Goal: Contribute content: Contribute content

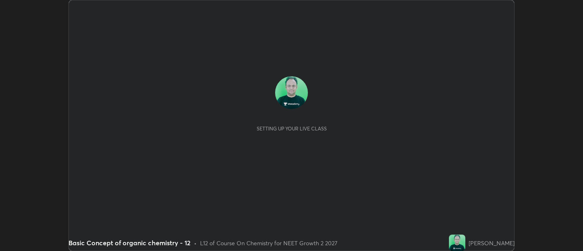
scroll to position [251, 583]
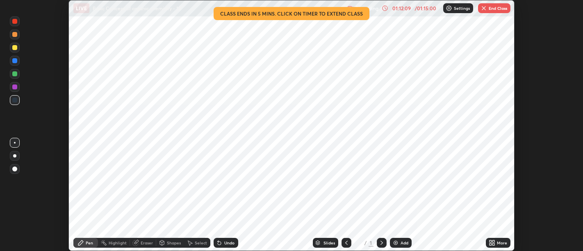
click at [486, 11] on img "button" at bounding box center [484, 8] width 7 height 7
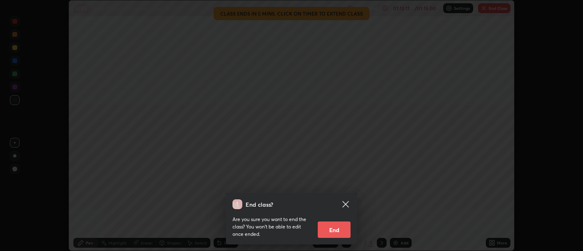
click at [335, 233] on button "End" at bounding box center [334, 229] width 33 height 16
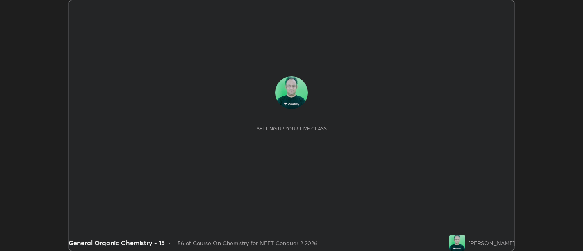
scroll to position [251, 583]
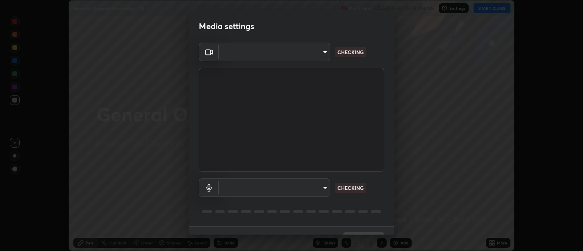
type input "d9b519daceb8a772394af6ea8e45353be5bbf62d8cb1cf3345c472de64055974"
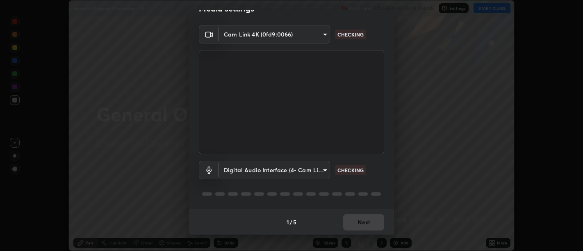
click at [274, 169] on body "Erase all General Organic Chemistry - 15 Recording CLASS STARTS IN 2 MINS Setti…" at bounding box center [291, 125] width 583 height 251
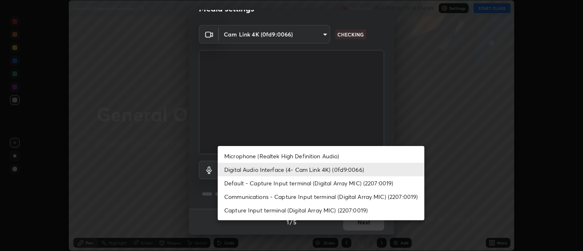
click at [285, 153] on li "Microphone (Realtek High Definition Audio)" at bounding box center [321, 156] width 207 height 14
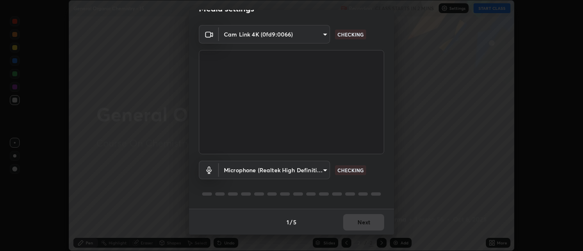
click at [275, 176] on body "Erase all General Organic Chemistry - 15 Recording CLASS STARTS IN 2 MINS Setti…" at bounding box center [291, 125] width 583 height 251
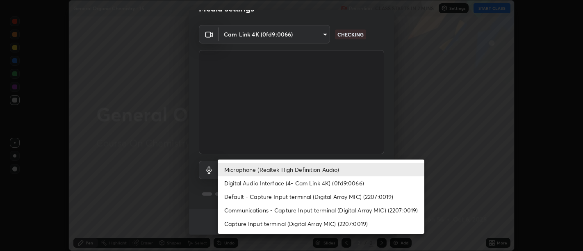
click at [266, 222] on li "Capture Input terminal (Digital Array MIC) (2207:0019)" at bounding box center [321, 224] width 207 height 14
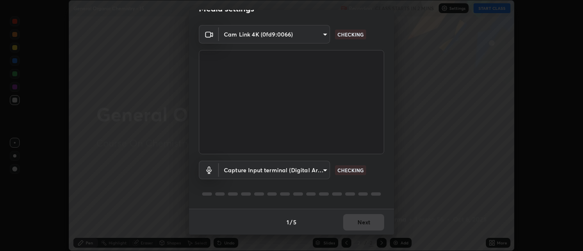
click at [281, 172] on body "Erase all General Organic Chemistry - 15 Recording CLASS STARTS IN 2 MINS Setti…" at bounding box center [291, 125] width 583 height 251
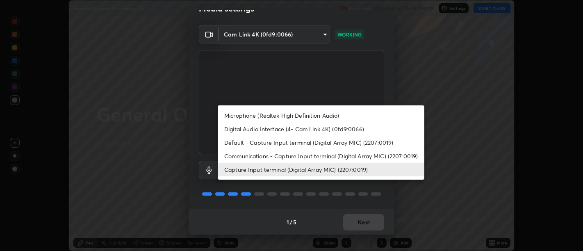
click at [283, 129] on li "Digital Audio Interface (4- Cam Link 4K) (0fd9:0066)" at bounding box center [321, 129] width 207 height 14
type input "58abe51d7fefdb17ba2419723d43872dcdd823d411622da55c3e9c12cc60ef35"
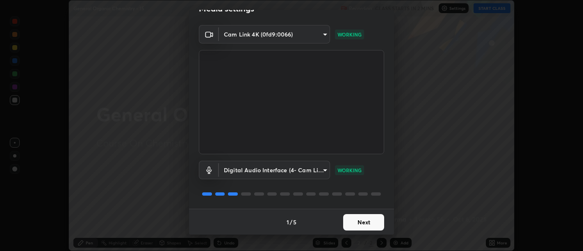
click at [365, 226] on button "Next" at bounding box center [363, 222] width 41 height 16
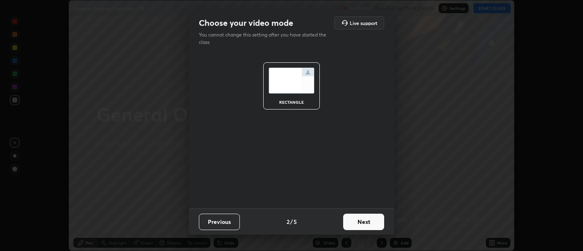
click at [364, 228] on button "Next" at bounding box center [363, 222] width 41 height 16
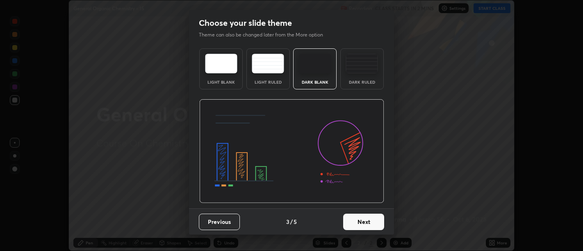
click at [365, 226] on button "Next" at bounding box center [363, 222] width 41 height 16
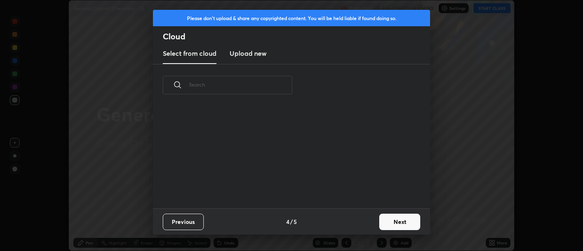
click at [367, 226] on div "Previous 4 / 5 Next" at bounding box center [291, 221] width 277 height 26
click at [383, 225] on button "Next" at bounding box center [399, 222] width 41 height 16
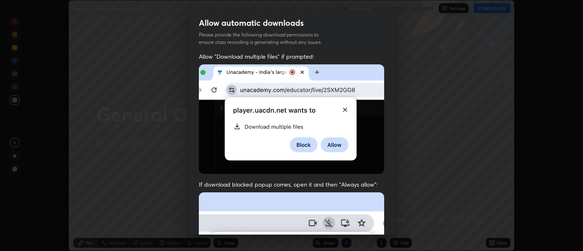
click at [383, 226] on div "Allow "Download multiple files" if prompted: If download blocked popup comes, o…" at bounding box center [291, 224] width 205 height 345
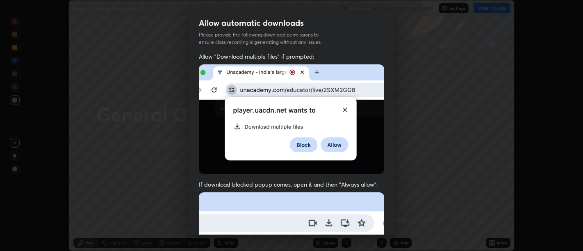
click at [368, 168] on img at bounding box center [291, 118] width 185 height 109
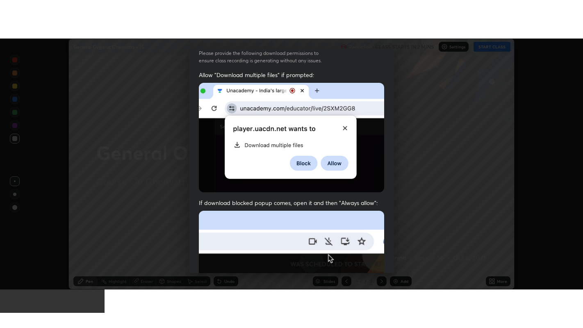
scroll to position [185, 0]
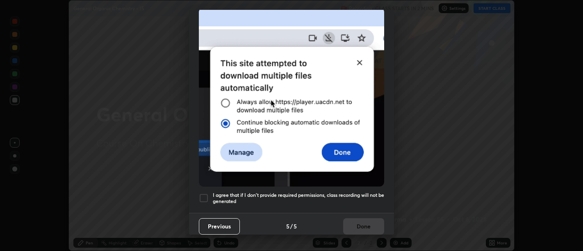
click at [368, 198] on h5 "I agree that if I don't provide required permissions, class recording will not …" at bounding box center [298, 198] width 171 height 13
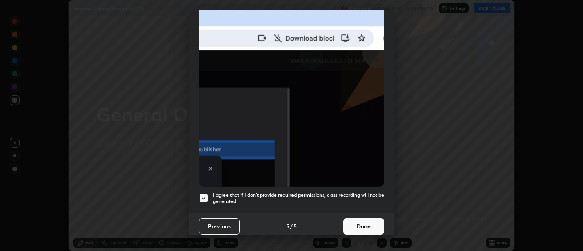
click at [368, 225] on button "Done" at bounding box center [363, 226] width 41 height 16
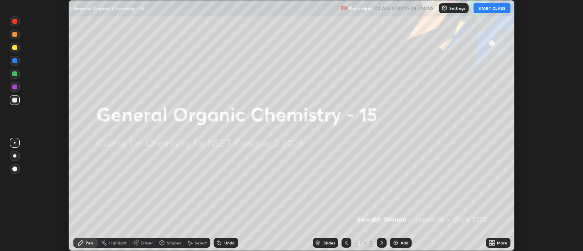
click at [493, 241] on icon at bounding box center [494, 241] width 2 height 2
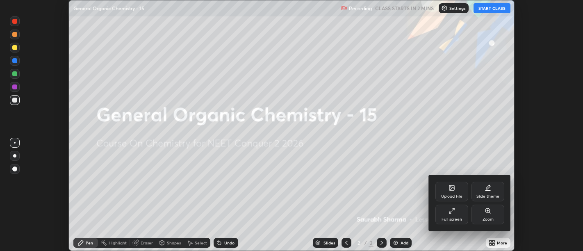
click at [455, 215] on div "Full screen" at bounding box center [452, 215] width 33 height 20
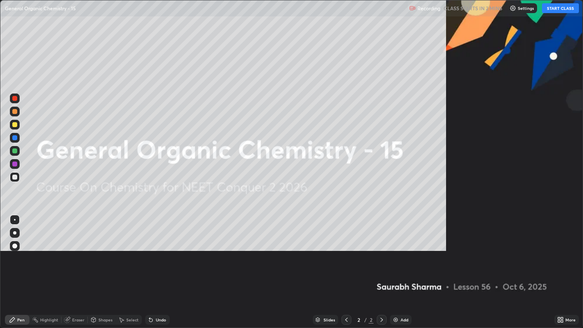
scroll to position [328, 583]
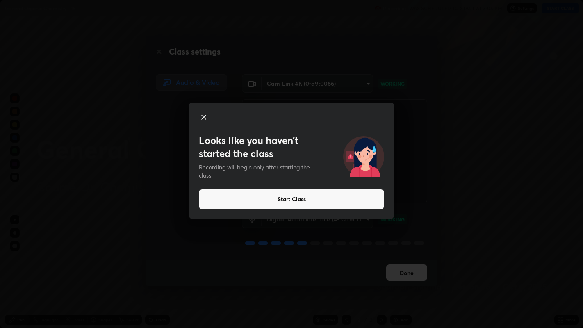
click at [358, 198] on button "Start Class" at bounding box center [291, 199] width 185 height 20
click at [347, 203] on button "Start Class" at bounding box center [291, 199] width 185 height 20
click at [344, 196] on button "Start Class" at bounding box center [291, 199] width 185 height 20
click at [342, 196] on button "Start Class" at bounding box center [291, 199] width 185 height 20
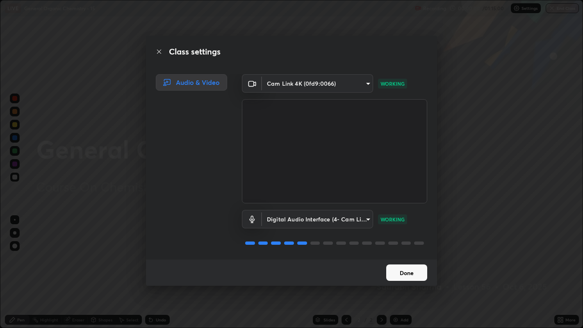
click at [415, 251] on button "Done" at bounding box center [406, 273] width 41 height 16
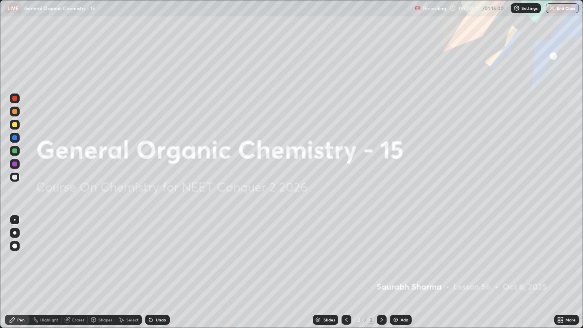
click at [410, 251] on div "Add" at bounding box center [401, 320] width 22 height 10
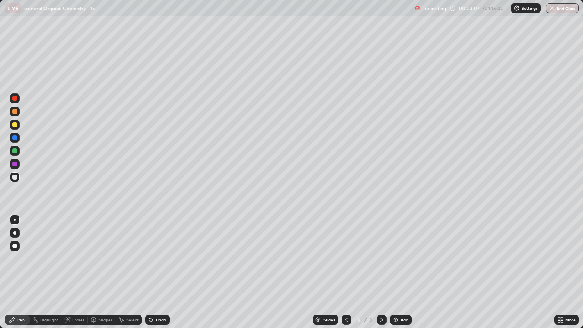
click at [14, 123] on div at bounding box center [14, 124] width 5 height 5
click at [14, 245] on div at bounding box center [14, 246] width 5 height 5
click at [14, 219] on div at bounding box center [15, 220] width 2 height 2
click at [17, 179] on div at bounding box center [15, 177] width 10 height 10
click at [397, 251] on img at bounding box center [395, 320] width 7 height 7
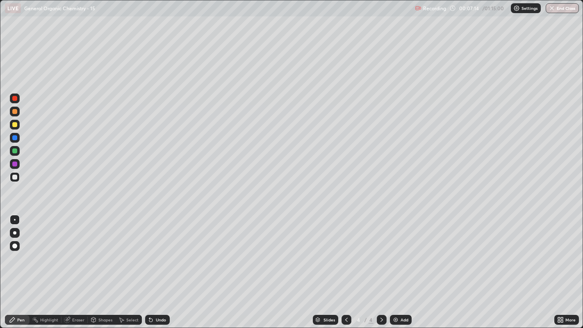
click at [14, 125] on div at bounding box center [14, 124] width 5 height 5
click at [105, 251] on div "Shapes" at bounding box center [105, 320] width 14 height 4
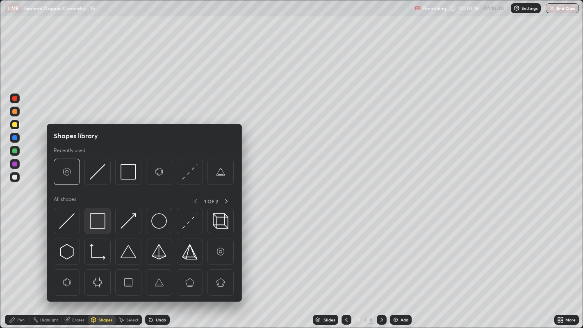
click at [97, 221] on img at bounding box center [98, 221] width 16 height 16
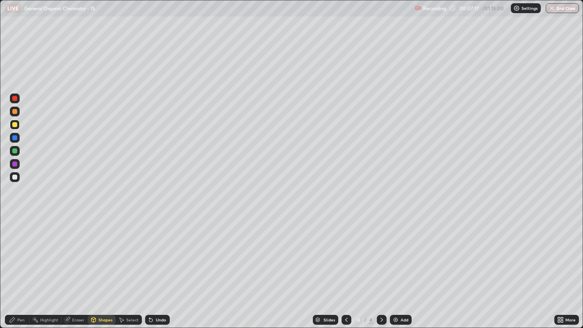
click at [133, 251] on div "Select" at bounding box center [132, 320] width 12 height 4
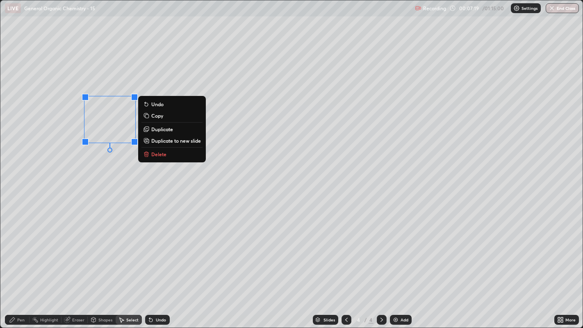
click at [161, 127] on p "Duplicate" at bounding box center [162, 129] width 22 height 7
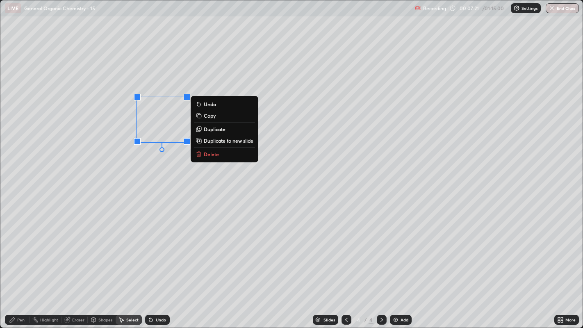
click at [146, 172] on div "0 ° Undo Copy Duplicate Duplicate to new slide Delete" at bounding box center [291, 164] width 583 height 328
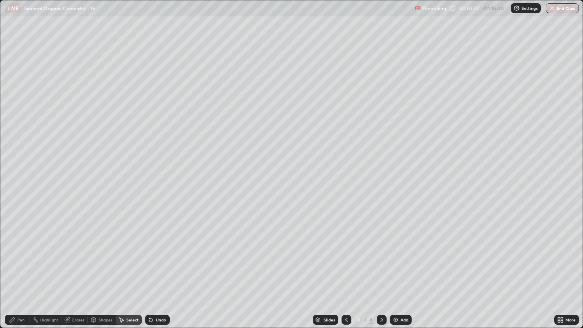
click at [13, 251] on div "Pen" at bounding box center [17, 320] width 25 height 10
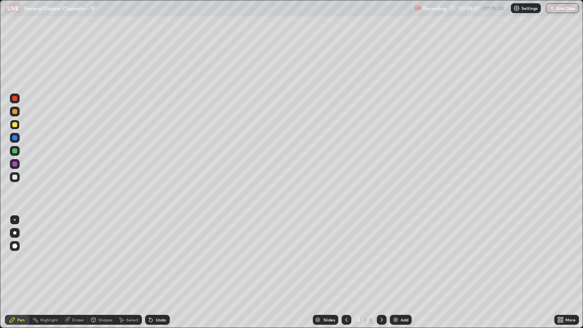
click at [129, 251] on div "Select" at bounding box center [132, 320] width 12 height 4
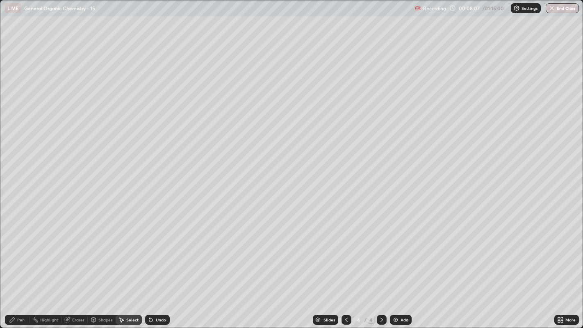
click at [100, 251] on div "Shapes" at bounding box center [105, 320] width 14 height 4
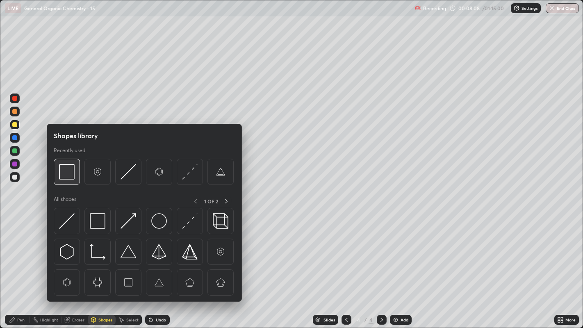
click at [66, 171] on img at bounding box center [67, 172] width 16 height 16
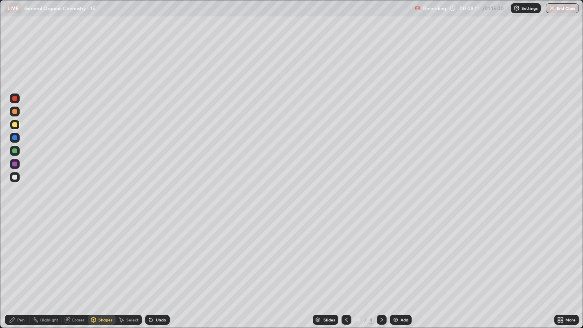
click at [103, 251] on div "Shapes" at bounding box center [105, 320] width 14 height 4
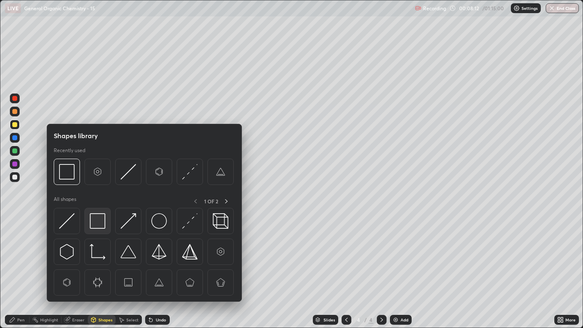
click at [93, 223] on img at bounding box center [98, 221] width 16 height 16
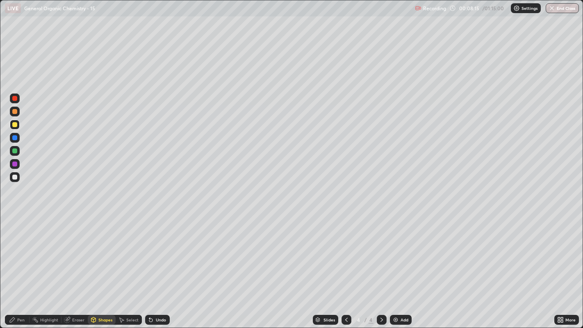
click at [73, 251] on div "Eraser" at bounding box center [78, 320] width 12 height 4
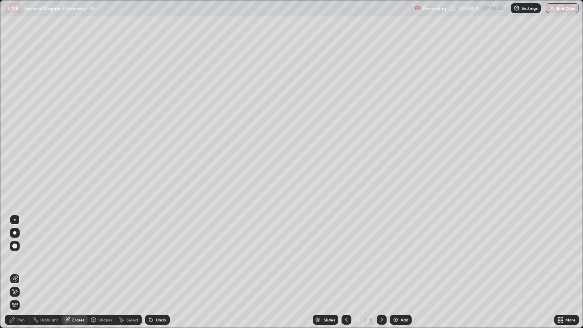
click at [20, 251] on div "Pen" at bounding box center [20, 320] width 7 height 4
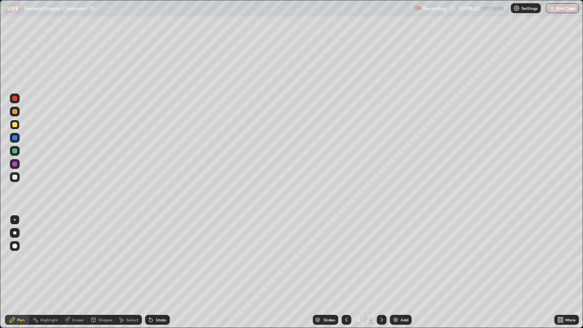
click at [396, 251] on img at bounding box center [395, 320] width 7 height 7
click at [17, 176] on div at bounding box center [14, 177] width 5 height 5
click at [111, 251] on div "Shapes" at bounding box center [102, 320] width 28 height 10
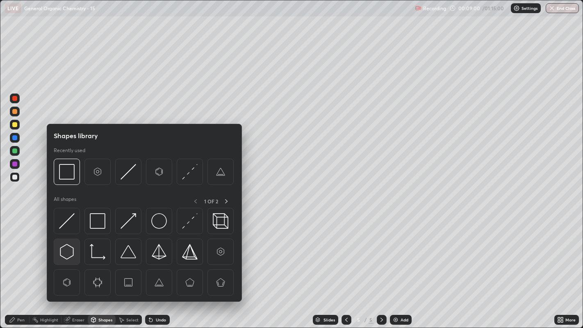
click at [69, 251] on img at bounding box center [67, 252] width 16 height 16
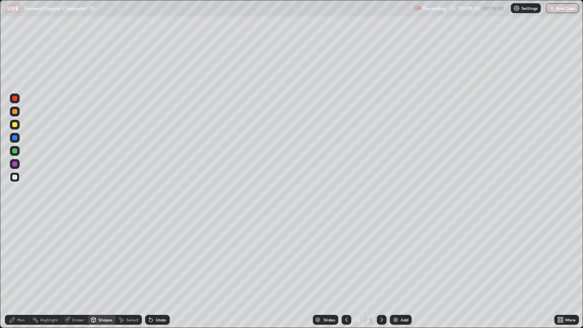
click at [21, 251] on div "Pen" at bounding box center [17, 320] width 25 height 10
click at [106, 251] on div "Shapes" at bounding box center [105, 320] width 14 height 4
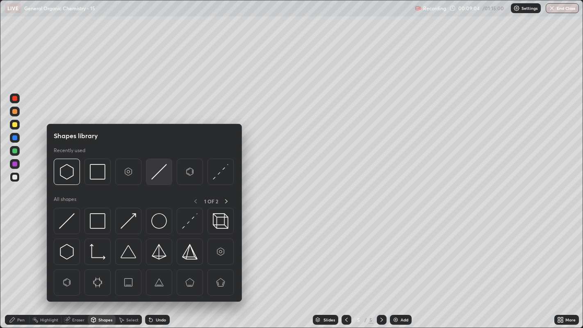
click at [156, 172] on img at bounding box center [159, 172] width 16 height 16
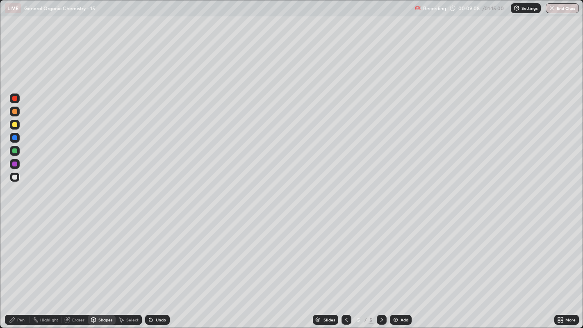
click at [20, 251] on div "Pen" at bounding box center [20, 320] width 7 height 4
click at [156, 251] on div "Undo" at bounding box center [157, 320] width 25 height 10
click at [156, 251] on div "Undo" at bounding box center [161, 320] width 10 height 4
click at [157, 251] on div "Undo" at bounding box center [161, 320] width 10 height 4
click at [154, 251] on div "Undo" at bounding box center [157, 320] width 25 height 10
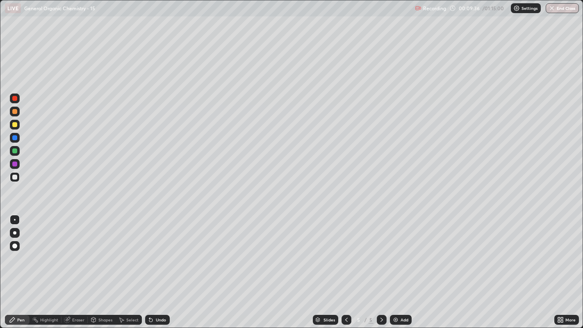
click at [156, 251] on div "Undo" at bounding box center [157, 320] width 25 height 10
click at [155, 251] on div "Undo" at bounding box center [157, 320] width 25 height 10
click at [160, 251] on div "Undo" at bounding box center [161, 320] width 10 height 4
click at [16, 125] on div at bounding box center [14, 124] width 5 height 5
click at [167, 251] on div "Undo" at bounding box center [157, 320] width 25 height 10
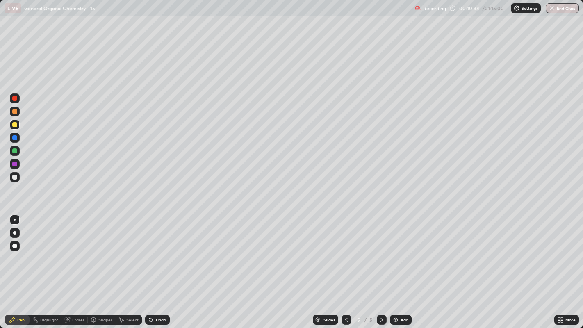
click at [164, 251] on div "Undo" at bounding box center [161, 320] width 10 height 4
click at [162, 251] on div "Undo" at bounding box center [157, 320] width 25 height 10
click at [161, 251] on div "Undo" at bounding box center [161, 320] width 10 height 4
click at [159, 251] on div "Undo" at bounding box center [161, 320] width 10 height 4
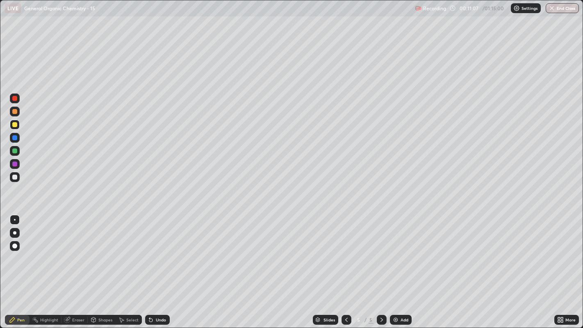
click at [160, 251] on div "Undo" at bounding box center [161, 320] width 10 height 4
click at [159, 251] on div "Undo" at bounding box center [161, 320] width 10 height 4
click at [163, 251] on div "Undo" at bounding box center [157, 320] width 25 height 10
click at [159, 251] on div "Undo" at bounding box center [161, 320] width 10 height 4
click at [159, 251] on div "Undo" at bounding box center [157, 320] width 25 height 10
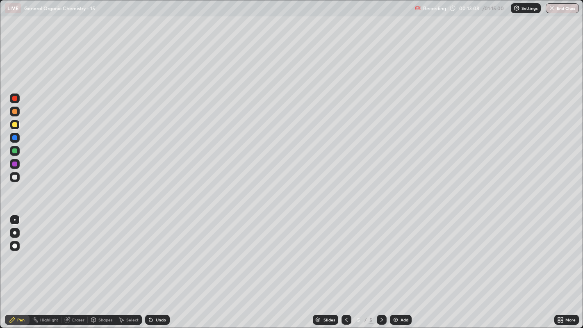
click at [162, 251] on div "Undo" at bounding box center [157, 320] width 25 height 10
click at [159, 251] on div "Undo" at bounding box center [161, 320] width 10 height 4
click at [161, 251] on div "Undo" at bounding box center [161, 320] width 10 height 4
click at [162, 251] on div "Undo" at bounding box center [161, 320] width 10 height 4
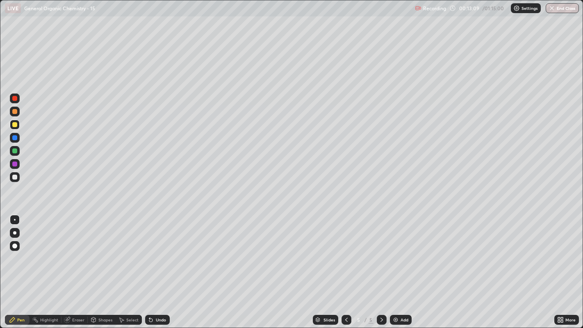
click at [162, 251] on div "Undo" at bounding box center [161, 320] width 10 height 4
click at [163, 251] on div "Undo" at bounding box center [161, 320] width 10 height 4
click at [164, 251] on div "Undo" at bounding box center [161, 320] width 10 height 4
click at [162, 251] on div "Undo" at bounding box center [161, 320] width 10 height 4
click at [163, 251] on div "Undo" at bounding box center [161, 320] width 10 height 4
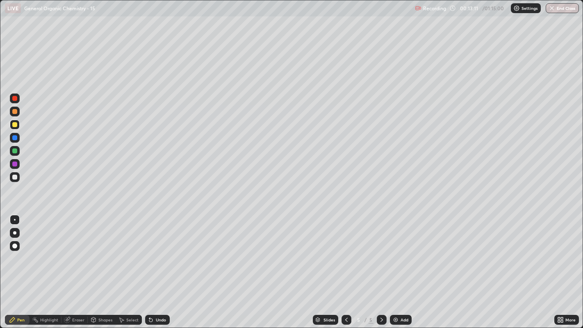
click at [161, 251] on div "Undo" at bounding box center [161, 320] width 10 height 4
click at [160, 251] on div "Undo" at bounding box center [161, 320] width 10 height 4
click at [15, 138] on div at bounding box center [14, 137] width 5 height 5
click at [13, 222] on div at bounding box center [15, 220] width 10 height 10
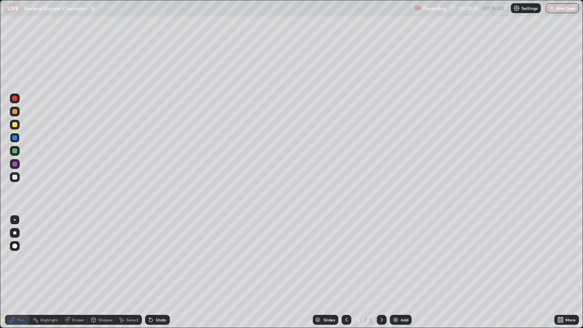
click at [16, 135] on div at bounding box center [14, 137] width 5 height 5
click at [154, 251] on div "Undo" at bounding box center [157, 320] width 25 height 10
click at [14, 180] on div at bounding box center [15, 177] width 10 height 10
click at [158, 251] on div "Undo" at bounding box center [161, 320] width 10 height 4
click at [159, 251] on div "Undo" at bounding box center [161, 320] width 10 height 4
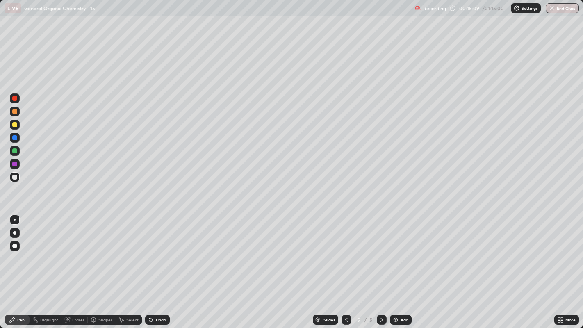
click at [159, 251] on div "Undo" at bounding box center [161, 320] width 10 height 4
click at [158, 251] on div "Undo" at bounding box center [161, 320] width 10 height 4
click at [160, 251] on div "Undo" at bounding box center [157, 320] width 25 height 10
click at [149, 251] on icon at bounding box center [149, 318] width 1 height 1
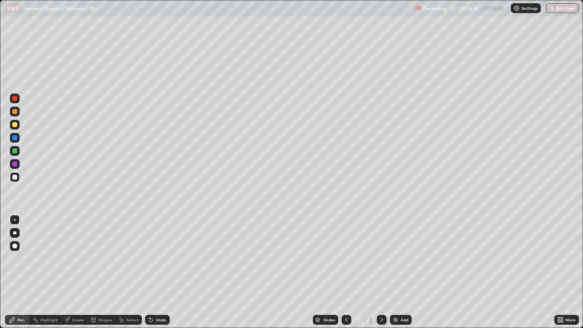
click at [127, 251] on div "Select" at bounding box center [129, 320] width 26 height 10
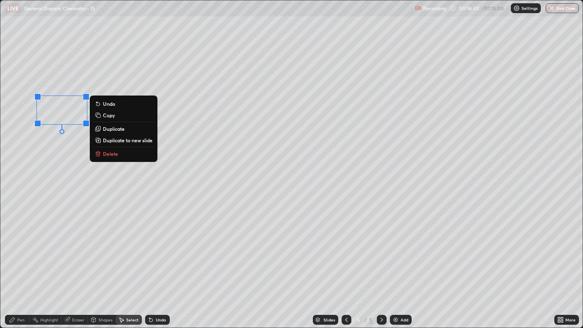
click at [118, 155] on button "Delete" at bounding box center [123, 154] width 61 height 10
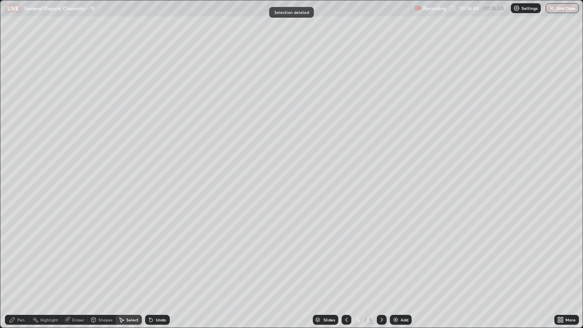
click at [19, 251] on div "Pen" at bounding box center [20, 320] width 7 height 4
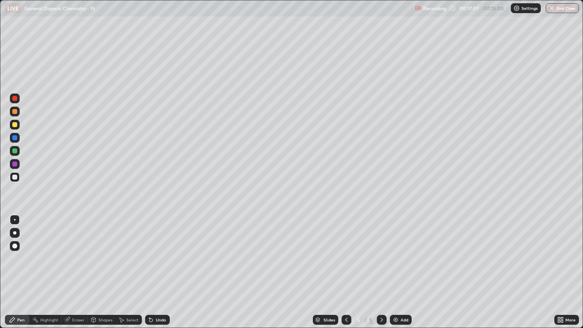
click at [396, 251] on img at bounding box center [395, 320] width 7 height 7
click at [103, 251] on div "Shapes" at bounding box center [105, 320] width 14 height 4
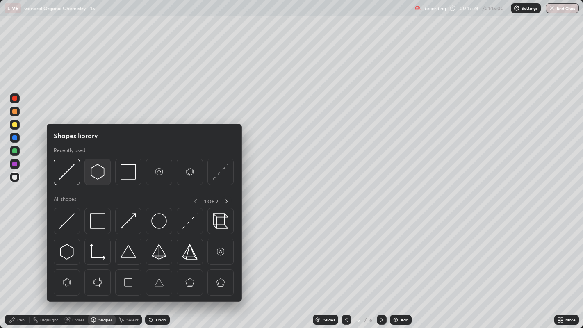
click at [98, 173] on img at bounding box center [98, 172] width 16 height 16
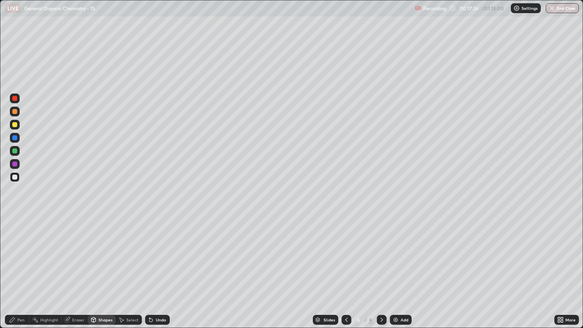
click at [24, 251] on div "Pen" at bounding box center [20, 320] width 7 height 4
click at [125, 251] on div "Select" at bounding box center [129, 320] width 26 height 10
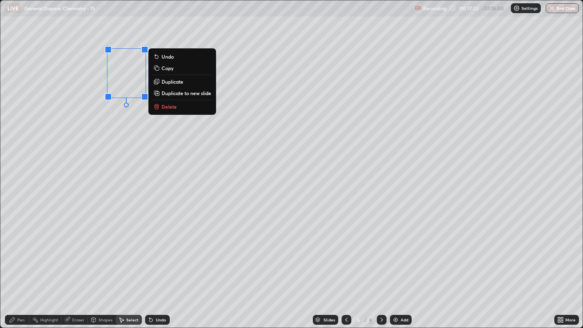
click at [179, 80] on p "Duplicate" at bounding box center [173, 81] width 22 height 7
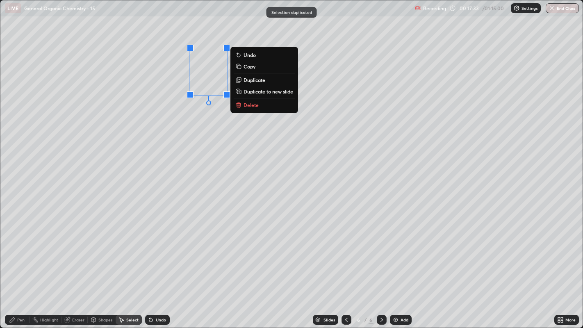
click at [192, 124] on div "0 ° Undo Copy Duplicate Duplicate to new slide Delete" at bounding box center [291, 164] width 583 height 328
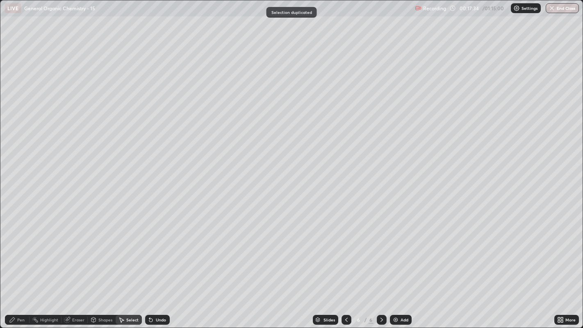
click at [15, 251] on icon at bounding box center [12, 320] width 7 height 7
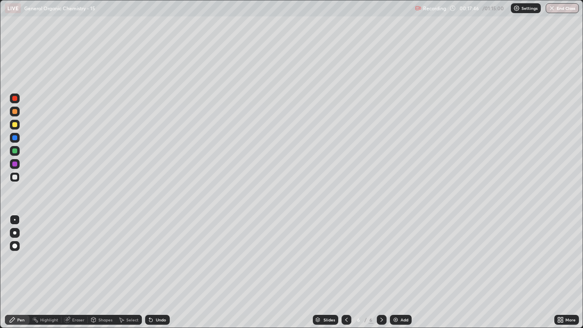
click at [106, 251] on div "Shapes" at bounding box center [105, 320] width 14 height 4
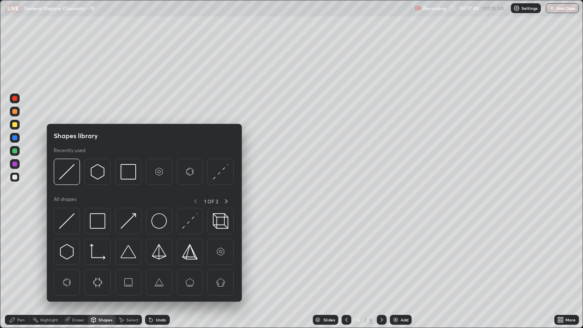
click at [153, 251] on icon at bounding box center [151, 320] width 7 height 7
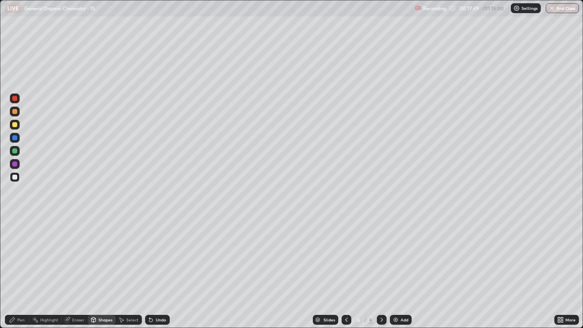
click at [132, 251] on div "Select" at bounding box center [129, 320] width 26 height 10
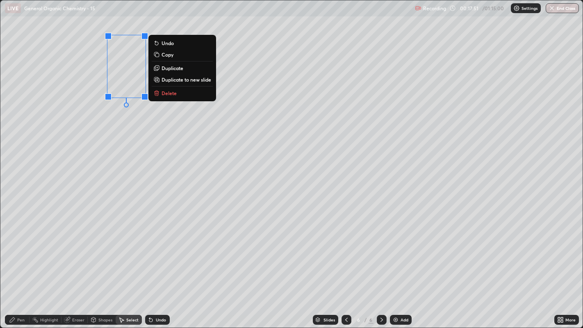
click at [173, 68] on p "Duplicate" at bounding box center [173, 68] width 22 height 7
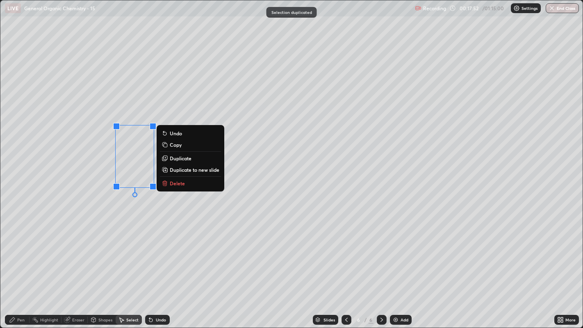
click at [102, 211] on div "0 ° Undo Copy Duplicate Duplicate to new slide Delete" at bounding box center [291, 164] width 583 height 328
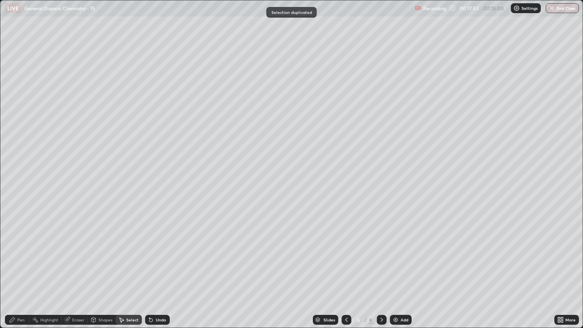
click at [10, 251] on icon at bounding box center [12, 319] width 5 height 5
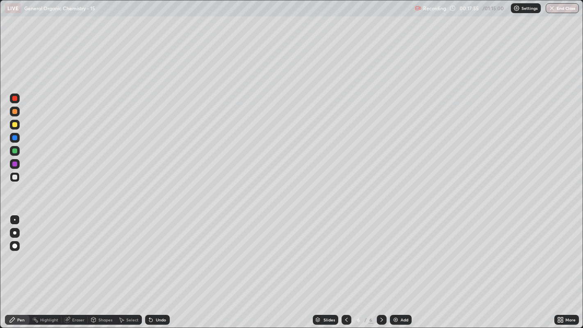
click at [75, 251] on div "Eraser" at bounding box center [78, 320] width 12 height 4
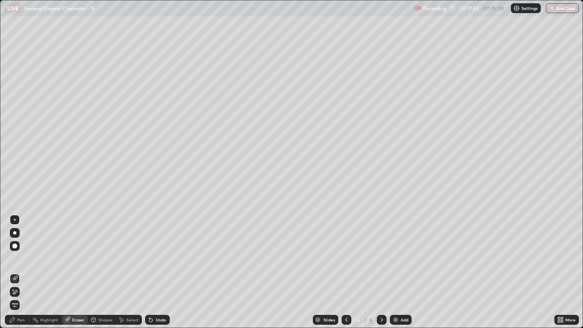
click at [21, 251] on div "Pen" at bounding box center [20, 320] width 7 height 4
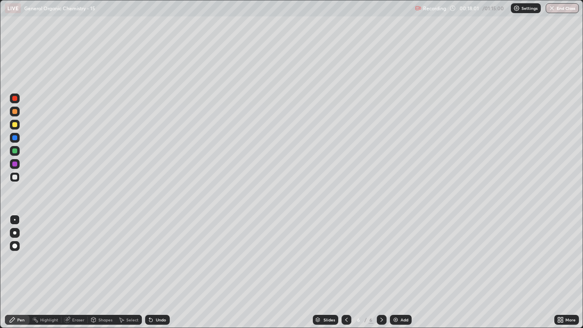
click at [122, 251] on div "Select" at bounding box center [129, 320] width 26 height 10
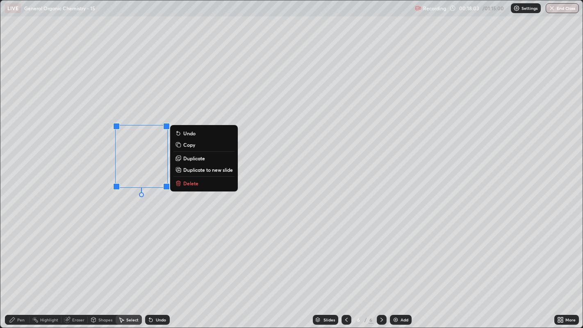
click at [198, 156] on p "Duplicate" at bounding box center [194, 158] width 22 height 7
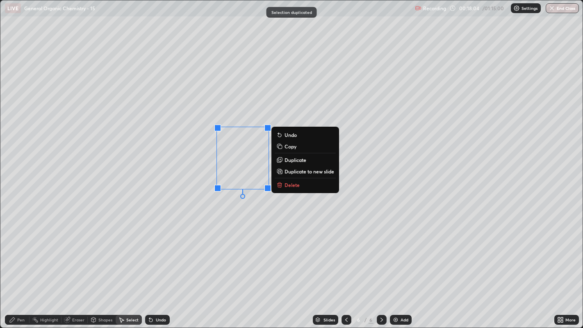
click at [295, 161] on p "Duplicate" at bounding box center [296, 160] width 22 height 7
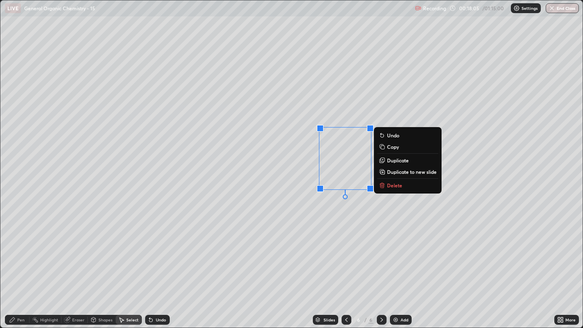
click at [303, 226] on div "0 ° Undo Copy Duplicate Duplicate to new slide Delete" at bounding box center [291, 164] width 583 height 328
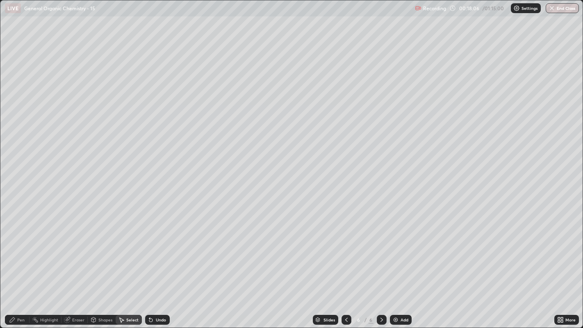
click at [25, 251] on div "Pen" at bounding box center [17, 320] width 25 height 10
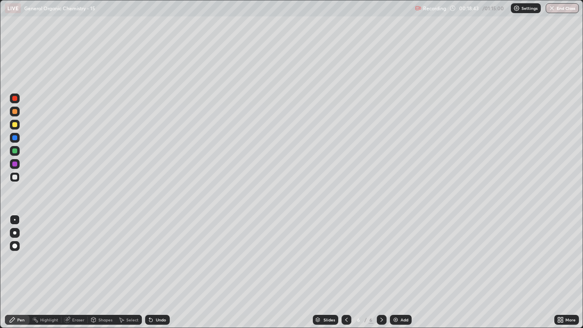
click at [13, 123] on div at bounding box center [14, 124] width 5 height 5
click at [14, 246] on div at bounding box center [14, 246] width 5 height 5
click at [12, 215] on div at bounding box center [15, 220] width 10 height 10
click at [14, 219] on div at bounding box center [15, 220] width 2 height 2
click at [155, 251] on div "Undo" at bounding box center [157, 320] width 25 height 10
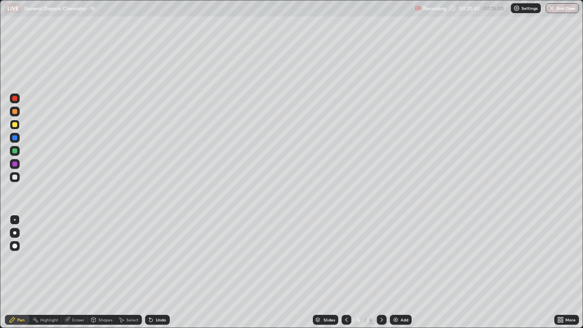
click at [14, 233] on div at bounding box center [14, 232] width 3 height 3
click at [74, 251] on div "Eraser" at bounding box center [78, 320] width 12 height 4
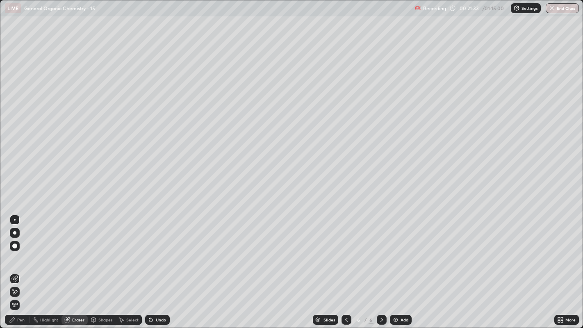
click at [21, 251] on div "Pen" at bounding box center [20, 320] width 7 height 4
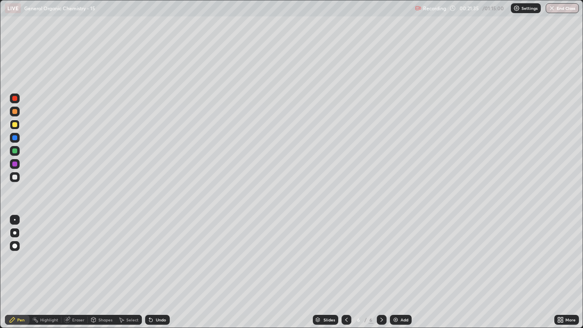
click at [16, 178] on div at bounding box center [14, 177] width 5 height 5
click at [14, 219] on div at bounding box center [15, 220] width 2 height 2
click at [399, 251] on div "Add" at bounding box center [401, 320] width 22 height 10
click at [105, 251] on div "Shapes" at bounding box center [105, 320] width 14 height 4
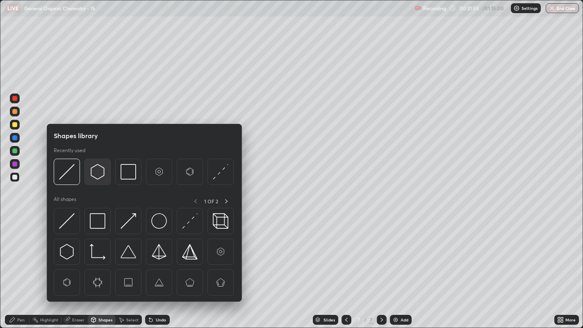
click at [95, 172] on img at bounding box center [98, 172] width 16 height 16
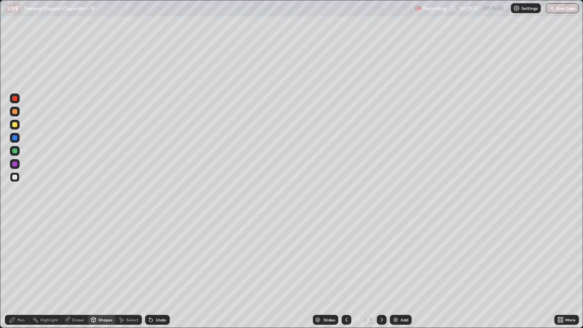
click at [137, 251] on div "Select" at bounding box center [132, 320] width 12 height 4
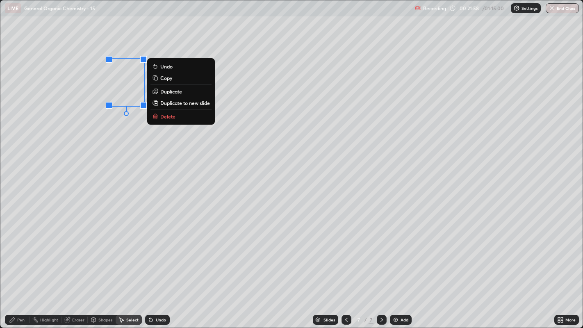
click at [169, 92] on p "Duplicate" at bounding box center [171, 91] width 22 height 7
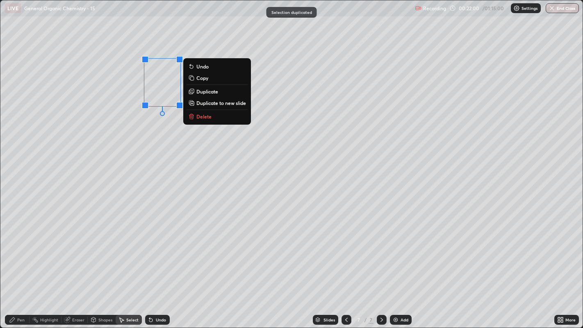
click at [162, 140] on div "0 ° Undo Copy Duplicate Duplicate to new slide Delete" at bounding box center [291, 164] width 583 height 328
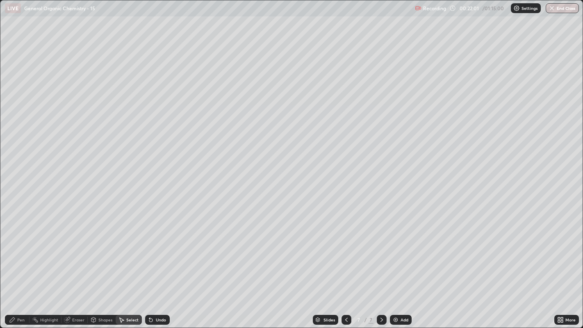
click at [20, 251] on div "Pen" at bounding box center [20, 320] width 7 height 4
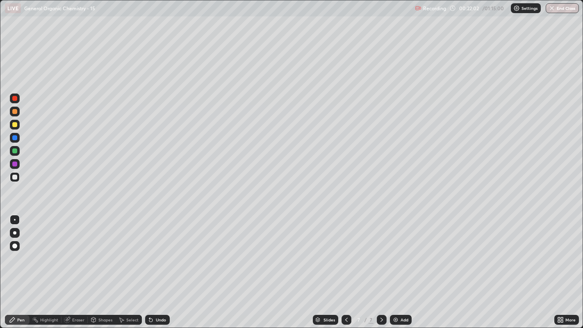
click at [125, 251] on div "Select" at bounding box center [129, 320] width 26 height 10
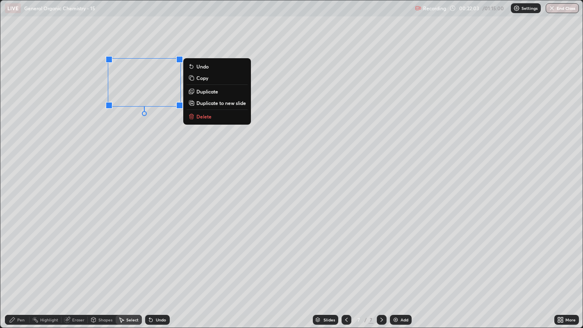
click at [216, 93] on p "Duplicate" at bounding box center [207, 91] width 22 height 7
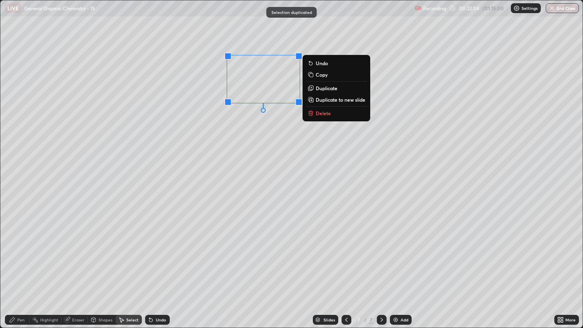
click at [324, 89] on p "Duplicate" at bounding box center [327, 88] width 22 height 7
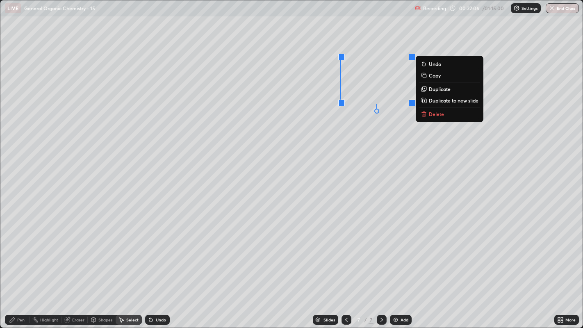
click at [354, 129] on div "0 ° Undo Copy Duplicate Duplicate to new slide Delete" at bounding box center [291, 164] width 583 height 328
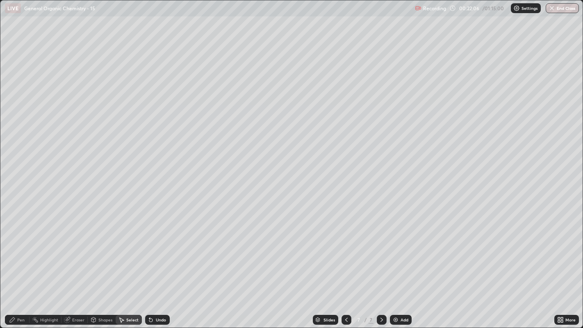
click at [14, 251] on div "Pen" at bounding box center [17, 320] width 25 height 10
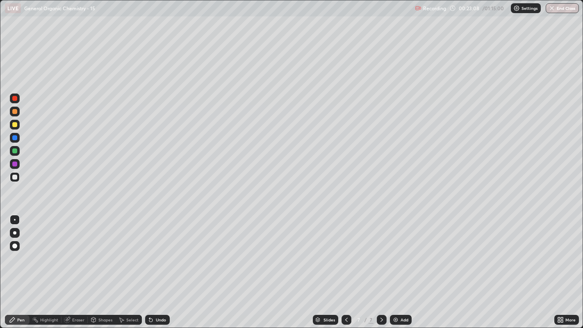
click at [14, 123] on div at bounding box center [14, 124] width 5 height 5
click at [165, 251] on div "Undo" at bounding box center [161, 320] width 10 height 4
click at [167, 251] on div "Undo" at bounding box center [157, 320] width 25 height 10
click at [14, 233] on div at bounding box center [14, 232] width 3 height 3
click at [160, 251] on div "Undo" at bounding box center [161, 320] width 10 height 4
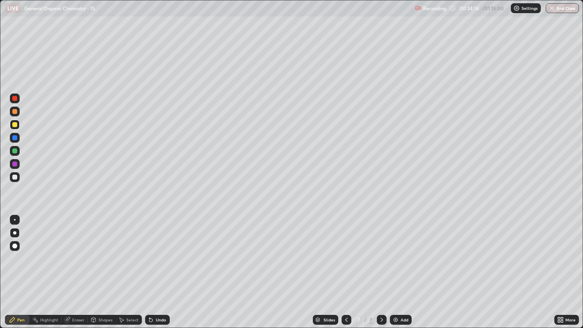
click at [14, 176] on div at bounding box center [14, 177] width 5 height 5
click at [14, 219] on div at bounding box center [15, 220] width 2 height 2
click at [396, 251] on img at bounding box center [395, 320] width 7 height 7
click at [125, 251] on div "Select" at bounding box center [129, 320] width 26 height 10
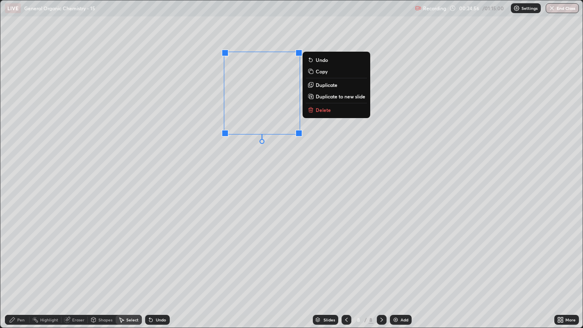
click at [335, 86] on p "Duplicate" at bounding box center [327, 85] width 22 height 7
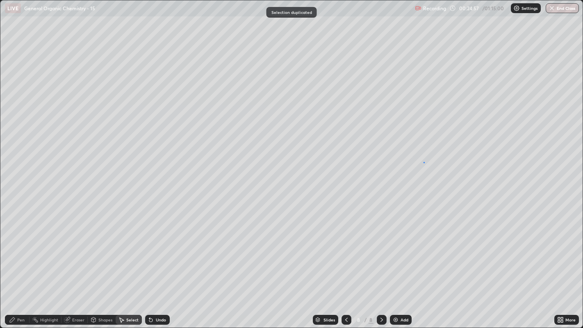
click at [424, 162] on div "0 ° Undo Copy Duplicate Duplicate to new slide Delete" at bounding box center [291, 164] width 583 height 328
click at [77, 251] on div "Eraser" at bounding box center [78, 320] width 12 height 4
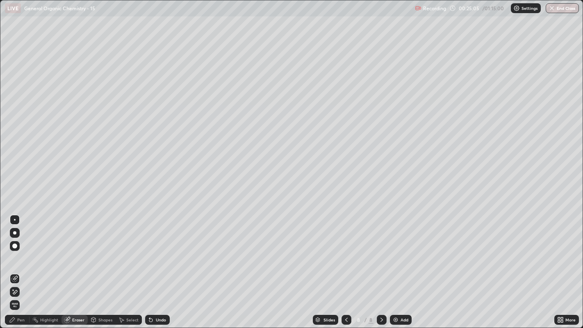
click at [23, 251] on div "Pen" at bounding box center [17, 320] width 25 height 10
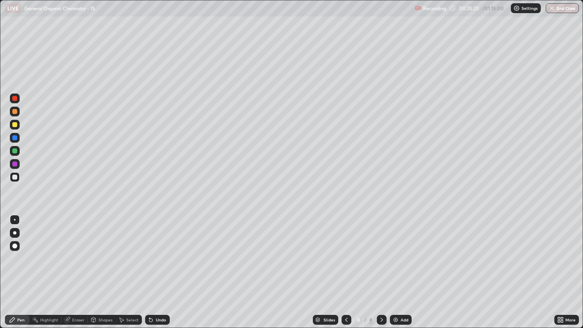
click at [130, 251] on div "Select" at bounding box center [132, 320] width 12 height 4
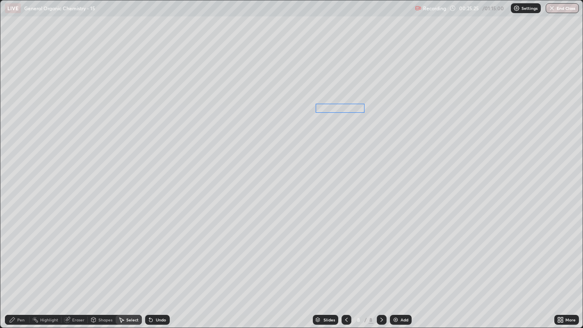
click at [330, 135] on div "0 ° Undo Copy Duplicate Duplicate to new slide Delete" at bounding box center [291, 164] width 583 height 328
click at [20, 251] on div "Pen" at bounding box center [20, 320] width 7 height 4
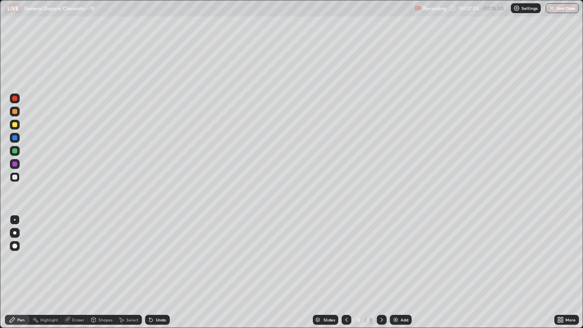
click at [15, 125] on div at bounding box center [14, 124] width 5 height 5
click at [13, 174] on div at bounding box center [15, 177] width 10 height 10
click at [393, 251] on div "Add" at bounding box center [401, 320] width 22 height 10
click at [345, 251] on icon at bounding box center [346, 320] width 7 height 7
click at [381, 251] on icon at bounding box center [382, 320] width 2 height 4
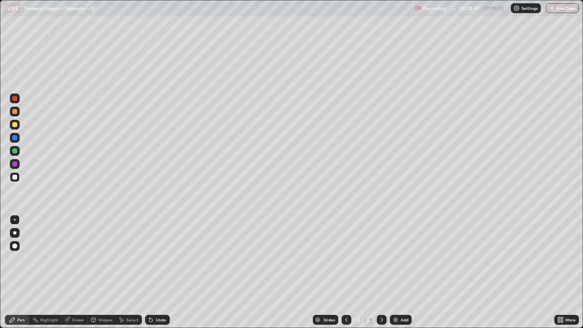
click at [156, 251] on div "Undo" at bounding box center [157, 320] width 25 height 10
click at [162, 251] on div "Undo" at bounding box center [157, 320] width 25 height 10
click at [160, 251] on div "Undo" at bounding box center [161, 320] width 10 height 4
click at [103, 251] on div "Shapes" at bounding box center [105, 320] width 14 height 4
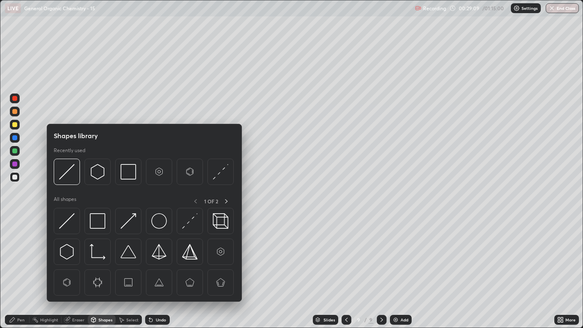
click at [126, 251] on div "Select" at bounding box center [129, 320] width 26 height 10
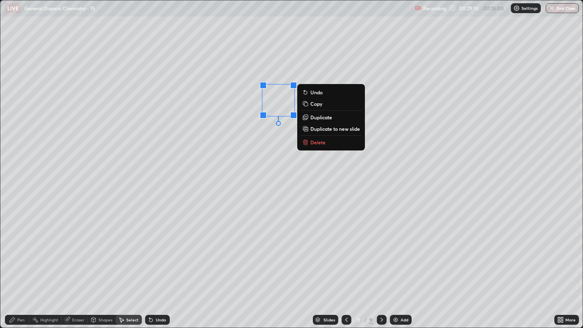
click at [339, 143] on button "Delete" at bounding box center [331, 142] width 61 height 10
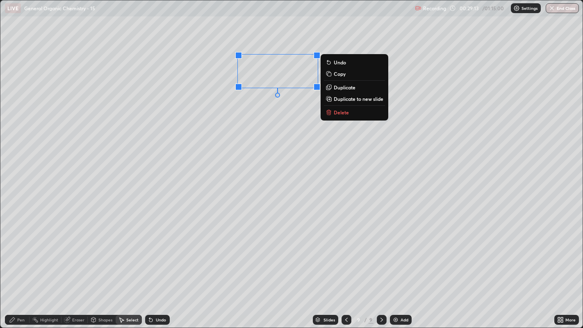
click at [356, 87] on p "Duplicate" at bounding box center [345, 87] width 22 height 7
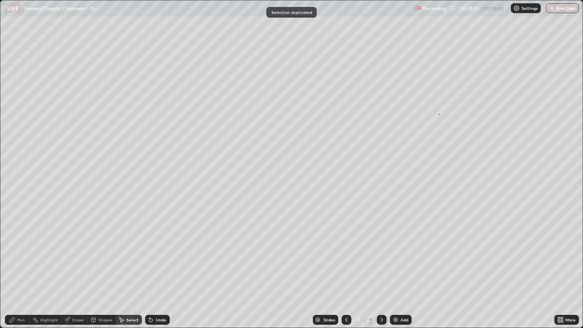
click at [439, 115] on div "0 ° Undo Copy Duplicate Duplicate to new slide Delete" at bounding box center [291, 164] width 583 height 328
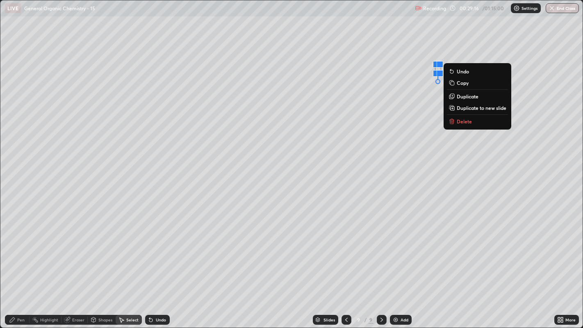
click at [469, 119] on p "Delete" at bounding box center [464, 121] width 15 height 7
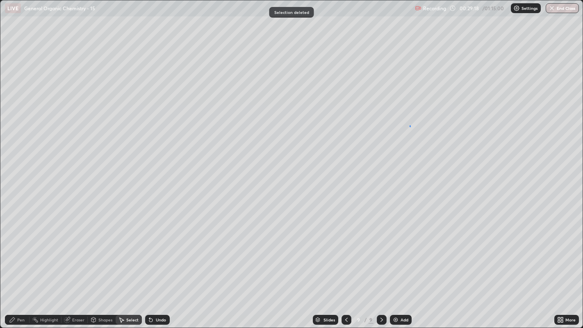
click at [410, 125] on div "0 ° Undo Copy Duplicate Duplicate to new slide Delete" at bounding box center [291, 164] width 583 height 328
click at [442, 115] on div "0 ° Undo Copy Duplicate Duplicate to new slide Delete" at bounding box center [291, 164] width 583 height 328
click at [20, 251] on div "Pen" at bounding box center [20, 320] width 7 height 4
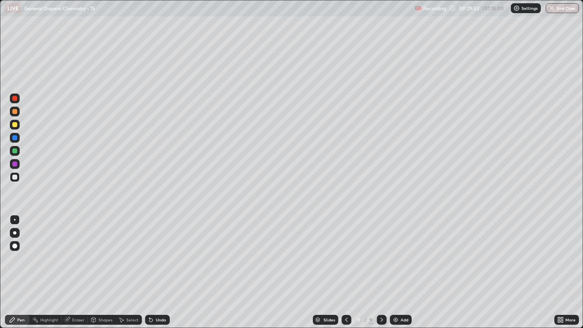
click at [98, 251] on div "Shapes" at bounding box center [102, 320] width 28 height 10
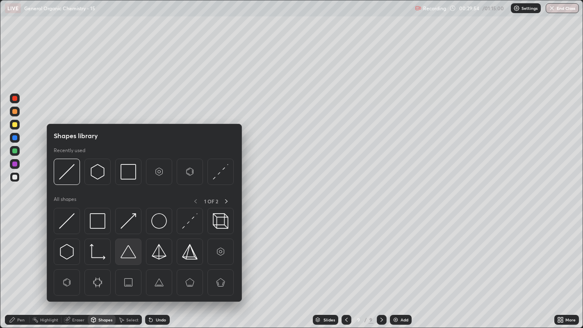
click at [128, 250] on img at bounding box center [129, 252] width 16 height 16
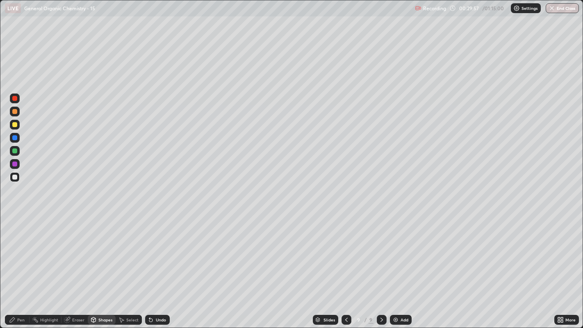
click at [14, 251] on icon at bounding box center [12, 320] width 7 height 7
click at [16, 126] on div at bounding box center [14, 124] width 5 height 5
click at [126, 251] on div "Select" at bounding box center [132, 320] width 12 height 4
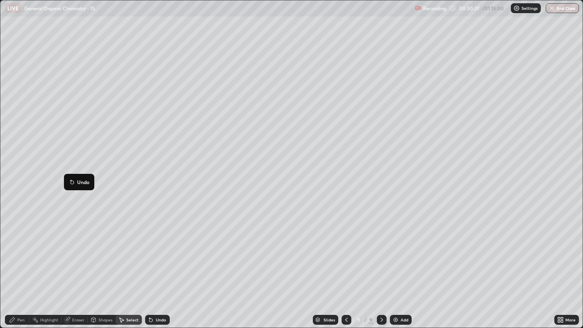
click at [71, 227] on div "0 ° Undo Copy Duplicate Duplicate to new slide Delete" at bounding box center [291, 164] width 583 height 328
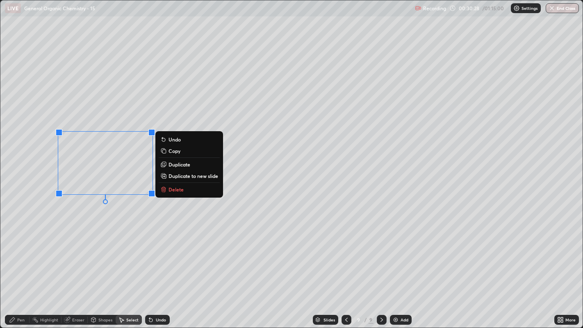
click at [64, 174] on div "0 ° Undo Copy Duplicate Duplicate to new slide Delete" at bounding box center [291, 164] width 583 height 328
click at [88, 235] on div "0 ° Undo Copy Duplicate Duplicate to new slide Delete" at bounding box center [291, 164] width 583 height 328
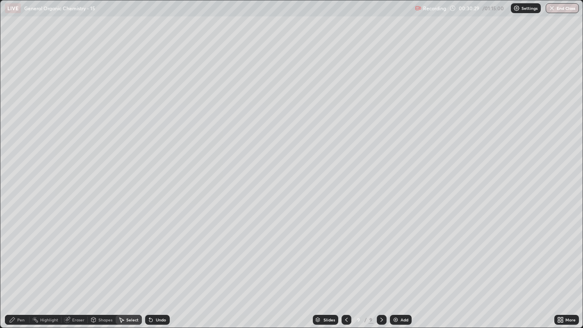
click at [74, 251] on div "Eraser" at bounding box center [75, 320] width 26 height 10
click at [18, 251] on div "Pen" at bounding box center [17, 320] width 25 height 10
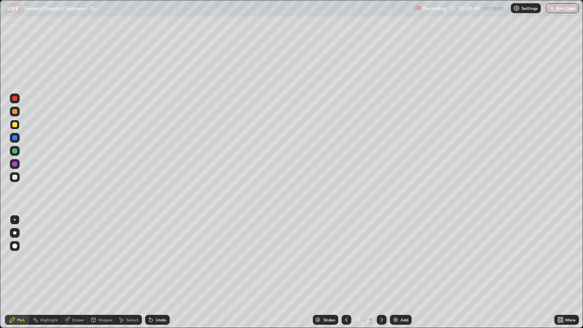
click at [15, 111] on div at bounding box center [14, 111] width 5 height 5
click at [14, 234] on div at bounding box center [15, 233] width 10 height 10
click at [93, 251] on icon at bounding box center [93, 319] width 5 height 1
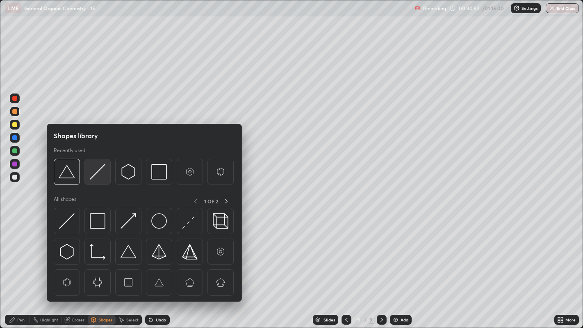
click at [96, 174] on img at bounding box center [98, 172] width 16 height 16
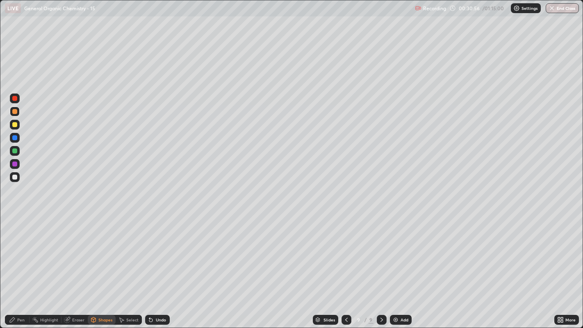
click at [16, 251] on div "Pen" at bounding box center [17, 320] width 25 height 10
click at [21, 251] on div "Pen" at bounding box center [20, 320] width 7 height 4
click at [15, 177] on div at bounding box center [14, 177] width 5 height 5
click at [14, 219] on div at bounding box center [15, 220] width 2 height 2
click at [15, 112] on div at bounding box center [14, 111] width 5 height 5
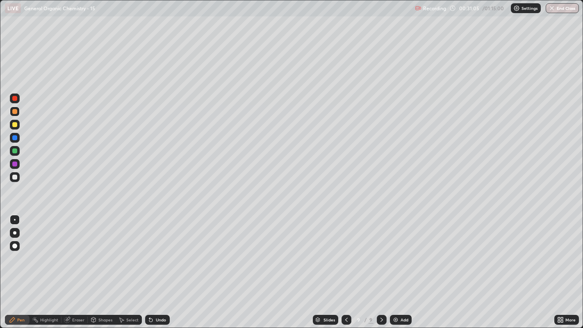
click at [15, 175] on div at bounding box center [14, 177] width 5 height 5
click at [14, 110] on div at bounding box center [14, 111] width 5 height 5
click at [156, 251] on div "Undo" at bounding box center [161, 320] width 10 height 4
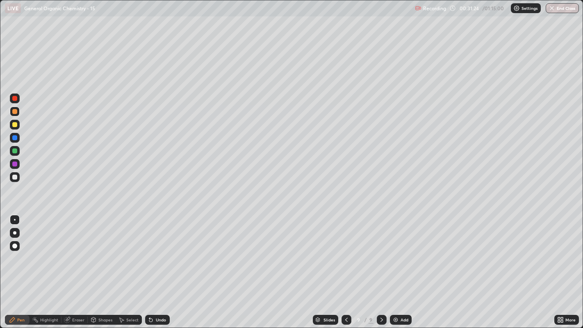
click at [14, 176] on div at bounding box center [14, 177] width 5 height 5
click at [14, 99] on div at bounding box center [14, 98] width 5 height 5
click at [15, 247] on div at bounding box center [14, 246] width 5 height 5
click at [150, 251] on icon at bounding box center [150, 320] width 3 height 3
click at [17, 178] on div at bounding box center [14, 177] width 5 height 5
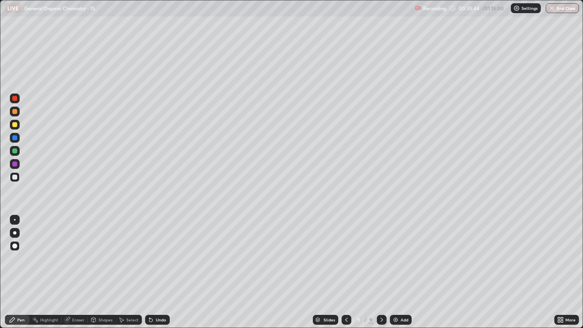
click at [14, 233] on div at bounding box center [14, 232] width 3 height 3
click at [13, 125] on div at bounding box center [14, 124] width 5 height 5
click at [14, 219] on div at bounding box center [15, 220] width 2 height 2
click at [133, 251] on div "Select" at bounding box center [132, 320] width 12 height 4
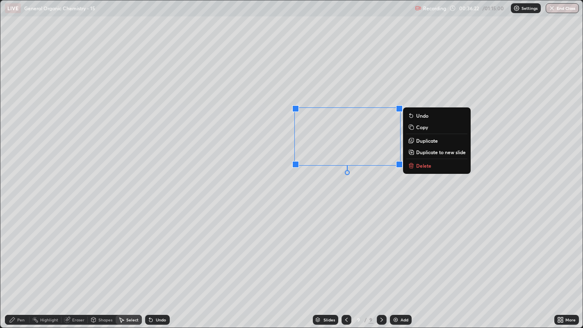
click at [429, 164] on p "Delete" at bounding box center [423, 165] width 15 height 7
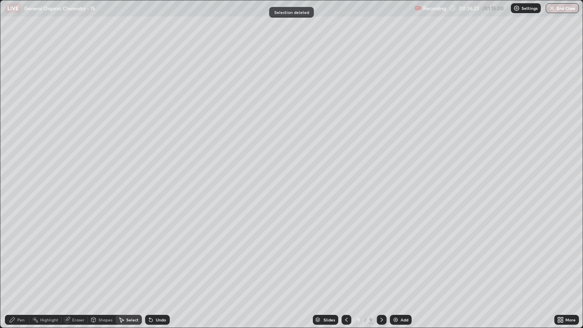
click at [17, 251] on div "Pen" at bounding box center [17, 320] width 25 height 10
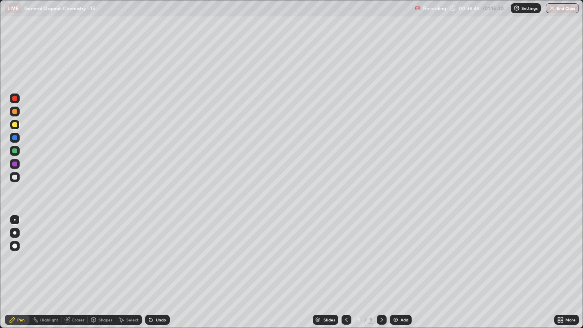
click at [15, 177] on div at bounding box center [14, 177] width 5 height 5
click at [16, 126] on div at bounding box center [14, 124] width 5 height 5
click at [102, 251] on div "Shapes" at bounding box center [102, 320] width 28 height 10
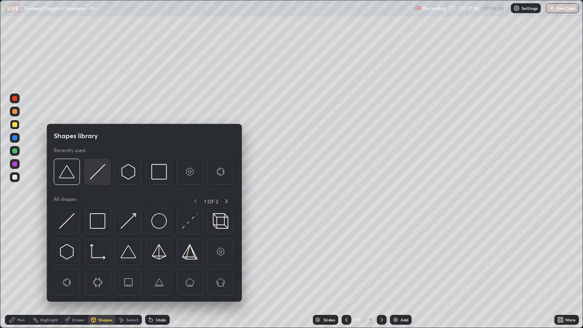
click at [97, 169] on img at bounding box center [98, 172] width 16 height 16
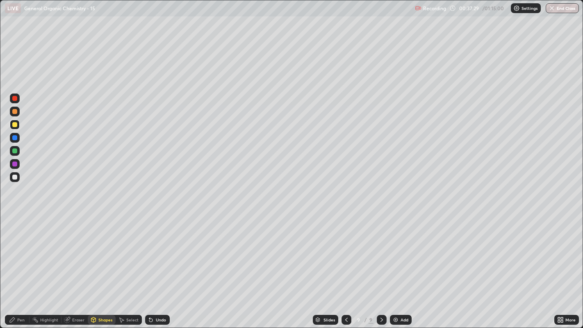
click at [128, 251] on div "Select" at bounding box center [132, 320] width 12 height 4
click at [101, 251] on div "Shapes" at bounding box center [105, 320] width 14 height 4
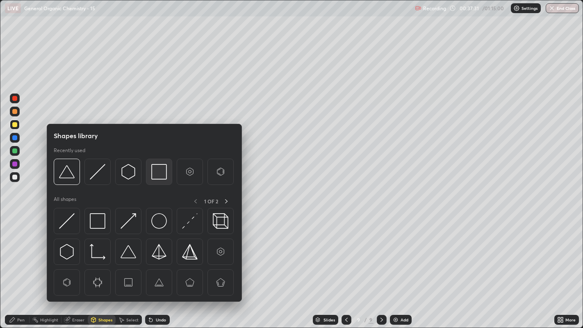
click at [161, 174] on img at bounding box center [159, 172] width 16 height 16
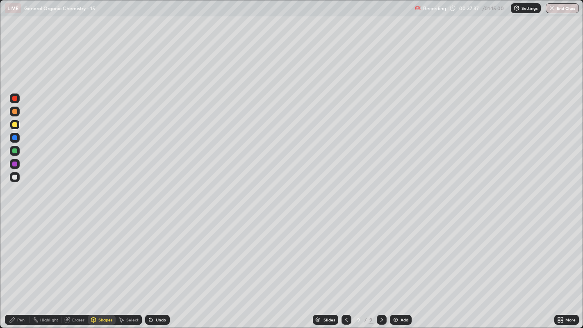
click at [15, 251] on div "Pen" at bounding box center [17, 320] width 25 height 10
click at [14, 176] on div at bounding box center [14, 177] width 5 height 5
click at [74, 251] on div "Eraser" at bounding box center [75, 320] width 26 height 10
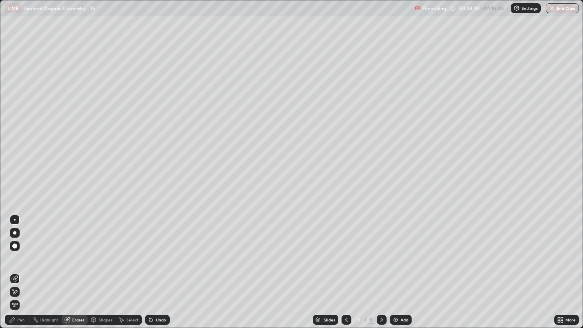
click at [15, 251] on icon at bounding box center [12, 320] width 7 height 7
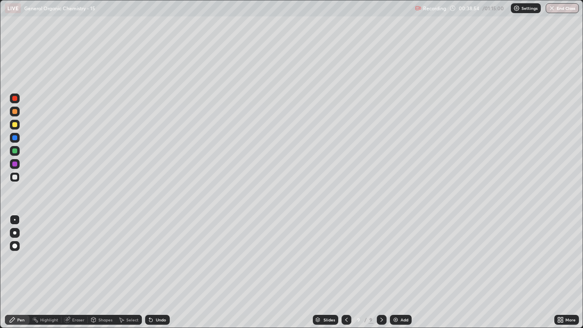
click at [398, 251] on div "Add" at bounding box center [401, 320] width 22 height 10
click at [345, 251] on icon at bounding box center [346, 320] width 7 height 7
click at [130, 251] on div "Select" at bounding box center [132, 320] width 12 height 4
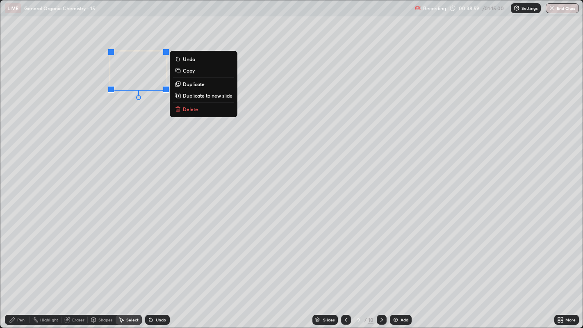
click at [381, 251] on icon at bounding box center [382, 320] width 7 height 7
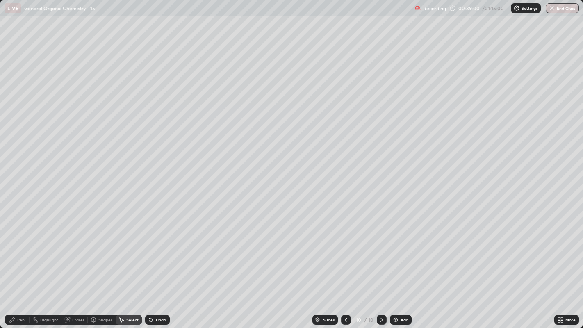
click at [100, 251] on div "Shapes" at bounding box center [102, 320] width 28 height 10
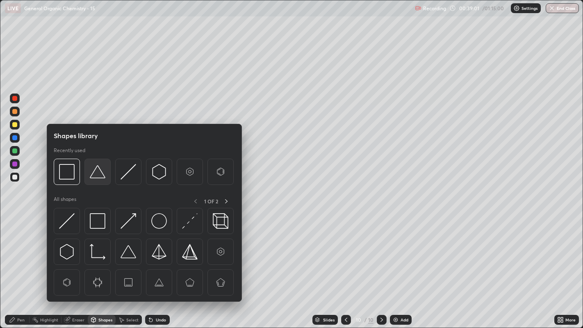
click at [92, 175] on img at bounding box center [98, 172] width 16 height 16
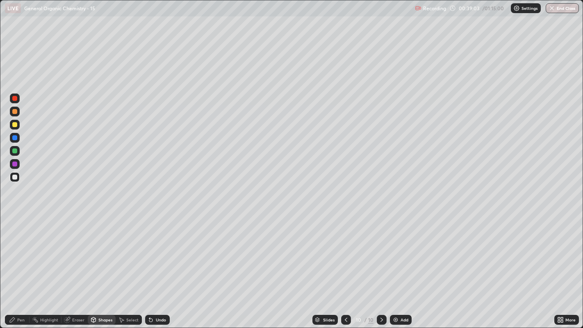
click at [132, 251] on div "Select" at bounding box center [132, 320] width 12 height 4
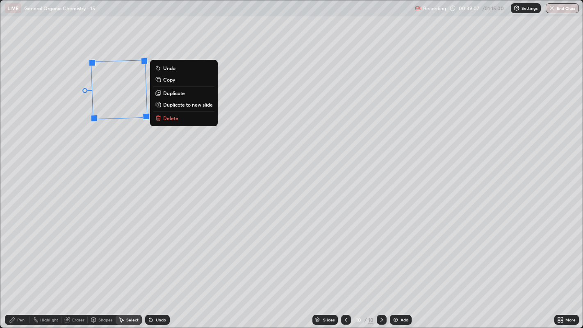
click at [89, 148] on div "88 ° Undo Copy Duplicate Duplicate to new slide Delete" at bounding box center [291, 164] width 583 height 328
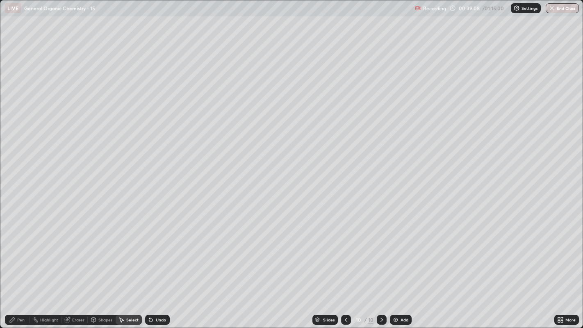
click at [18, 251] on div "Pen" at bounding box center [20, 320] width 7 height 4
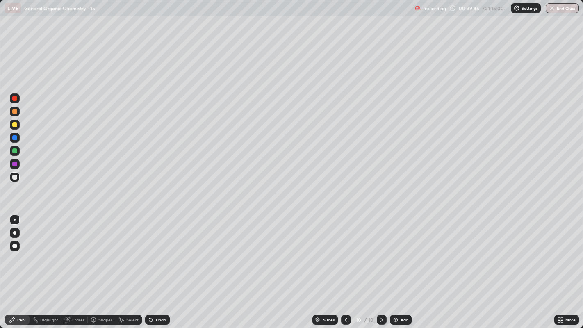
click at [14, 125] on div at bounding box center [14, 124] width 5 height 5
click at [159, 251] on div "Undo" at bounding box center [161, 320] width 10 height 4
click at [154, 251] on div "Undo" at bounding box center [157, 320] width 25 height 10
click at [156, 251] on div "Undo" at bounding box center [161, 320] width 10 height 4
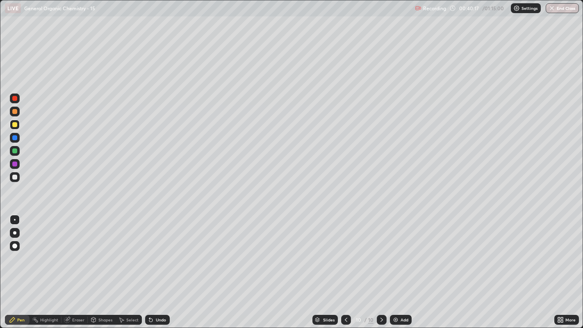
click at [157, 251] on div "Undo" at bounding box center [161, 320] width 10 height 4
click at [157, 251] on div "Undo" at bounding box center [157, 320] width 25 height 10
click at [156, 251] on div "Undo" at bounding box center [157, 320] width 25 height 10
click at [155, 251] on div "Undo" at bounding box center [157, 320] width 25 height 10
click at [17, 146] on div at bounding box center [15, 151] width 10 height 10
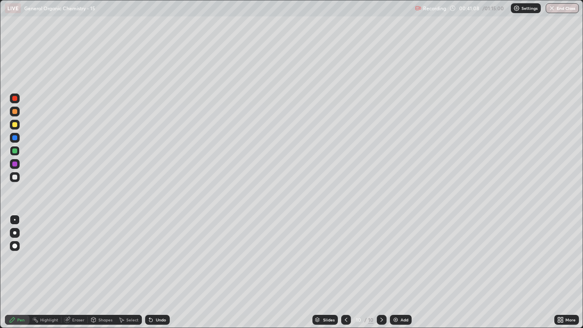
click at [14, 233] on div at bounding box center [14, 232] width 3 height 3
click at [16, 99] on div at bounding box center [14, 98] width 5 height 5
click at [14, 233] on div at bounding box center [14, 232] width 3 height 3
click at [15, 139] on div at bounding box center [14, 137] width 5 height 5
click at [16, 179] on div at bounding box center [14, 177] width 5 height 5
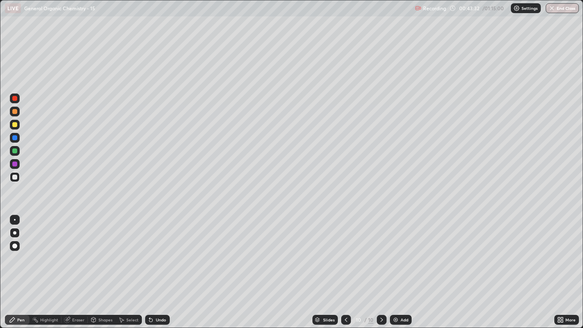
click at [14, 219] on div at bounding box center [15, 220] width 2 height 2
click at [163, 251] on div "Undo" at bounding box center [161, 320] width 10 height 4
click at [345, 251] on div at bounding box center [346, 320] width 10 height 10
click at [14, 233] on div at bounding box center [14, 232] width 3 height 3
click at [17, 125] on div at bounding box center [14, 124] width 5 height 5
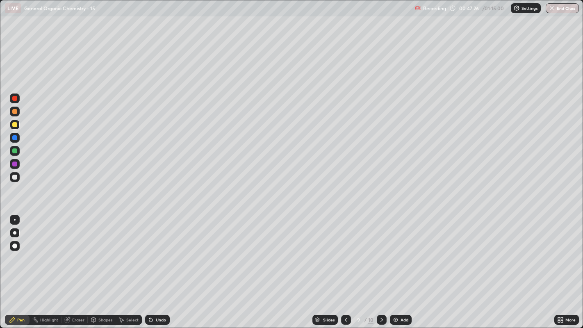
click at [163, 251] on div "Undo" at bounding box center [157, 320] width 25 height 10
click at [160, 251] on div "Undo" at bounding box center [161, 320] width 10 height 4
click at [18, 218] on div at bounding box center [15, 220] width 10 height 10
click at [16, 178] on div at bounding box center [14, 177] width 5 height 5
click at [381, 251] on icon at bounding box center [382, 320] width 2 height 4
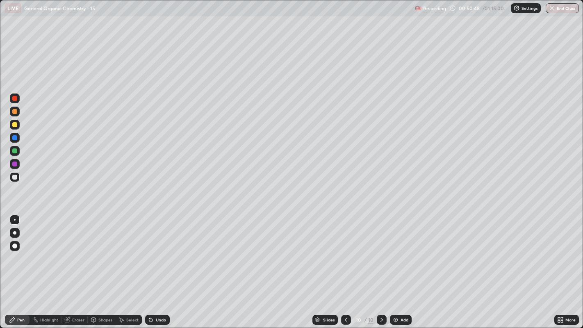
click at [393, 251] on img at bounding box center [395, 320] width 7 height 7
click at [71, 251] on div "Eraser" at bounding box center [75, 320] width 26 height 10
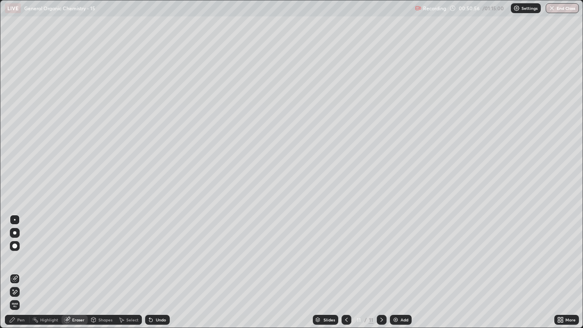
click at [25, 251] on div "Pen" at bounding box center [17, 320] width 25 height 10
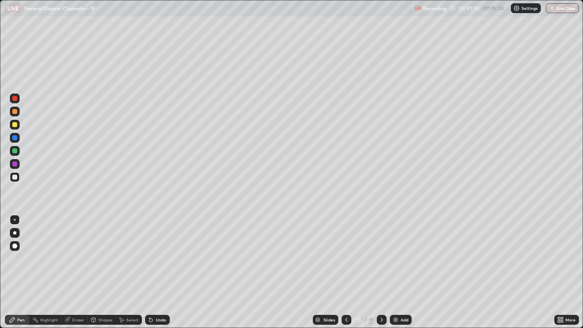
click at [15, 125] on div at bounding box center [14, 124] width 5 height 5
click at [14, 233] on div at bounding box center [14, 232] width 3 height 3
click at [14, 176] on div at bounding box center [14, 177] width 5 height 5
click at [14, 219] on div at bounding box center [15, 220] width 2 height 2
click at [393, 251] on img at bounding box center [395, 320] width 7 height 7
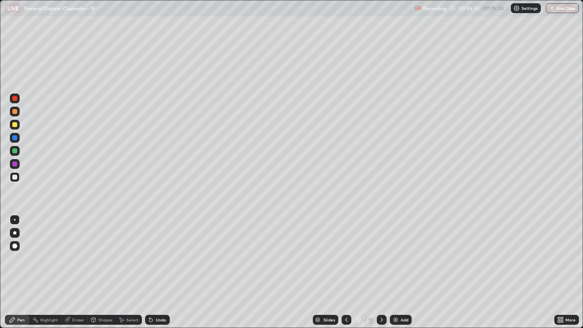
click at [120, 251] on icon at bounding box center [122, 320] width 5 height 5
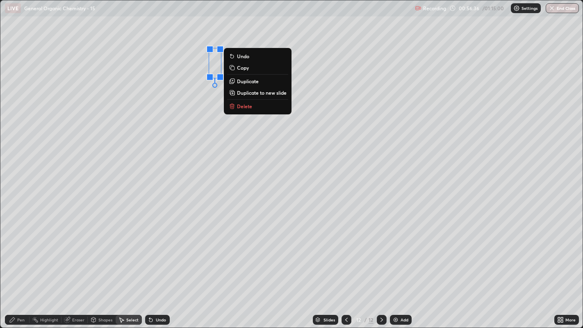
click at [256, 107] on button "Delete" at bounding box center [257, 106] width 61 height 10
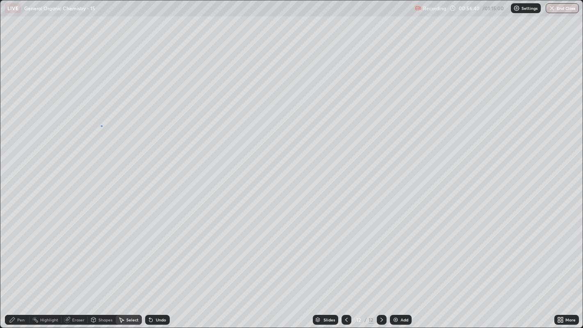
click at [102, 125] on div "0 ° Undo Copy Duplicate Duplicate to new slide Delete" at bounding box center [291, 164] width 583 height 328
click at [21, 251] on div "Pen" at bounding box center [20, 320] width 7 height 4
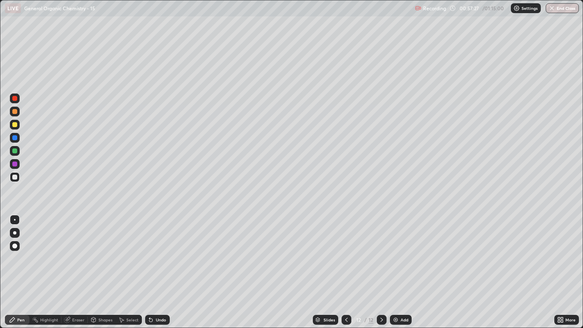
click at [15, 125] on div at bounding box center [14, 124] width 5 height 5
click at [11, 178] on div at bounding box center [15, 177] width 10 height 10
click at [12, 247] on div at bounding box center [14, 246] width 5 height 5
click at [159, 251] on div "Undo" at bounding box center [157, 320] width 25 height 10
click at [13, 124] on div at bounding box center [14, 124] width 5 height 5
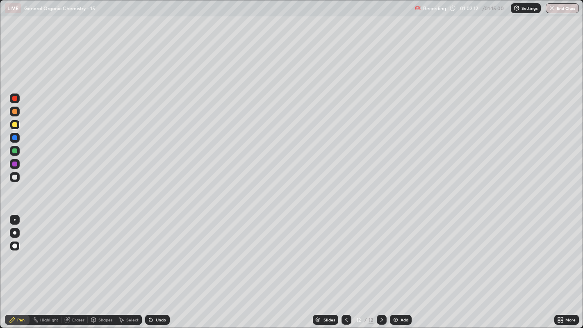
click at [97, 251] on div "Shapes" at bounding box center [102, 320] width 28 height 10
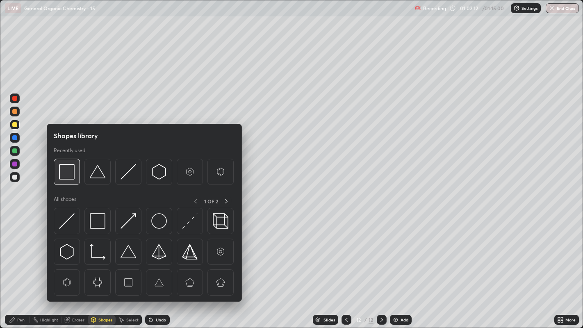
click at [62, 172] on img at bounding box center [67, 172] width 16 height 16
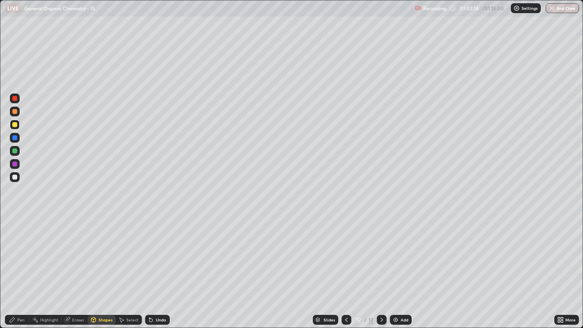
click at [19, 251] on div "Pen" at bounding box center [17, 320] width 25 height 10
click at [14, 179] on div at bounding box center [14, 177] width 5 height 5
click at [14, 219] on div at bounding box center [15, 220] width 2 height 2
click at [408, 251] on div "Add" at bounding box center [401, 320] width 22 height 10
click at [14, 125] on div at bounding box center [14, 124] width 5 height 5
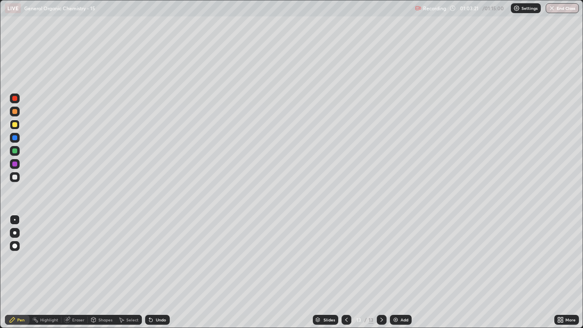
click at [77, 251] on div "Eraser" at bounding box center [78, 320] width 12 height 4
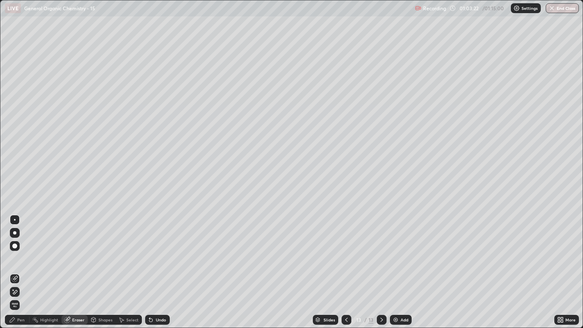
click at [14, 251] on span "Erase all" at bounding box center [14, 305] width 9 height 5
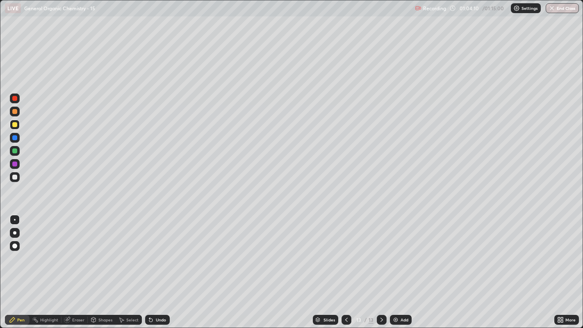
click at [75, 251] on div "Eraser" at bounding box center [75, 320] width 26 height 10
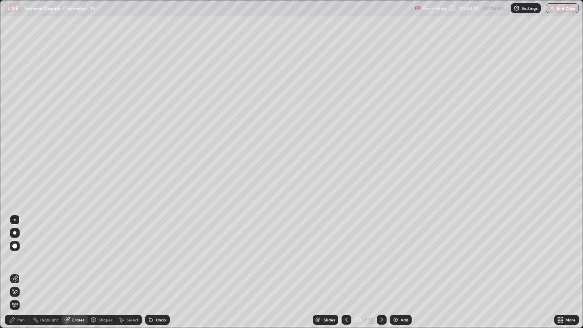
click at [14, 251] on span "Erase all" at bounding box center [14, 305] width 9 height 5
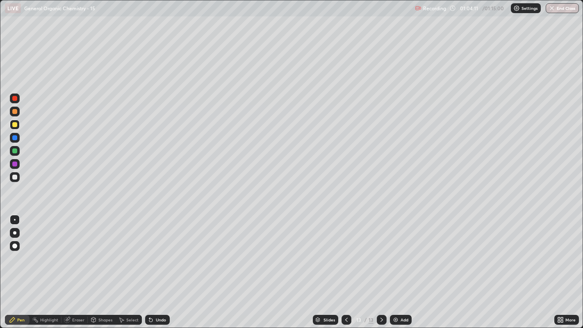
click at [19, 178] on div at bounding box center [15, 177] width 10 height 10
click at [69, 251] on icon at bounding box center [68, 319] width 5 height 4
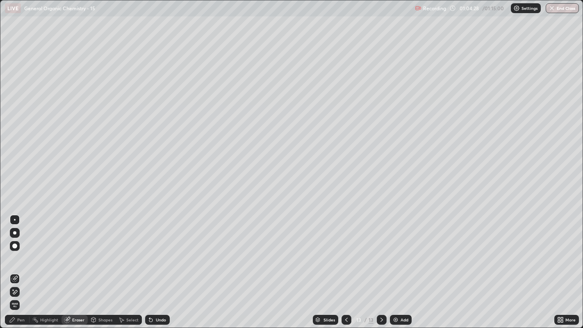
click at [21, 251] on div "Pen" at bounding box center [20, 320] width 7 height 4
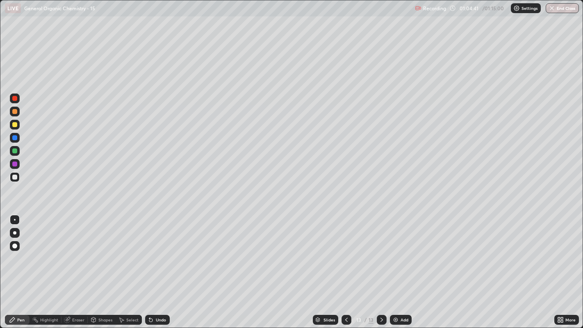
click at [119, 251] on icon at bounding box center [121, 320] width 7 height 7
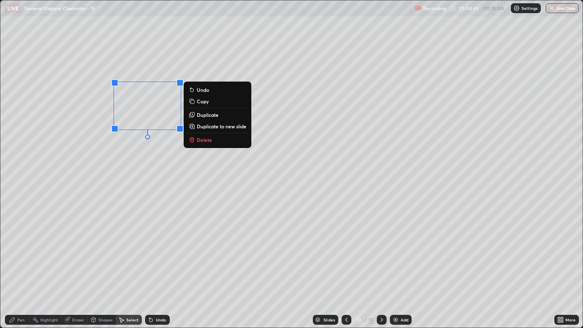
click at [213, 115] on p "Duplicate" at bounding box center [208, 115] width 22 height 7
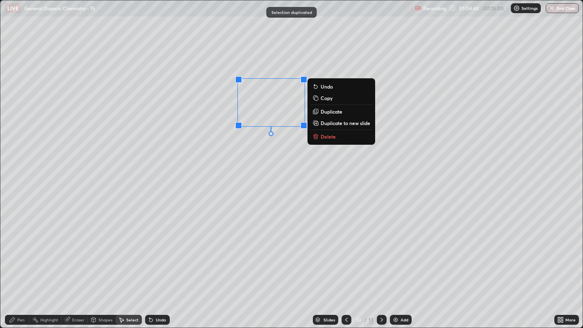
click at [331, 112] on p "Duplicate" at bounding box center [332, 111] width 22 height 7
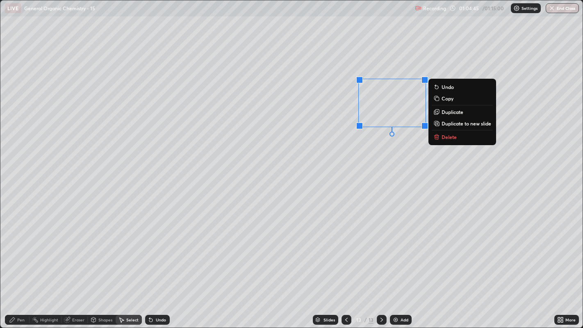
click at [449, 112] on p "Duplicate" at bounding box center [453, 112] width 22 height 7
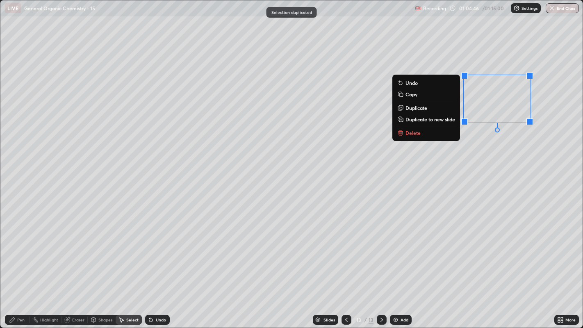
click at [451, 158] on div "0 ° Undo Copy Duplicate Duplicate to new slide Delete" at bounding box center [291, 164] width 583 height 328
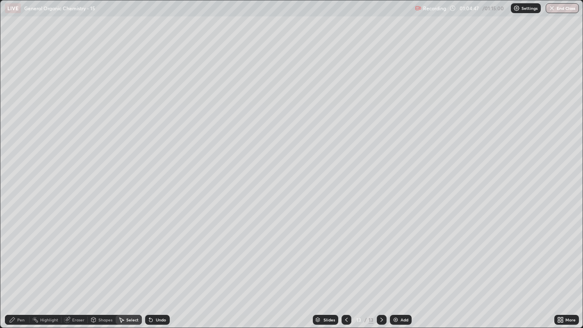
click at [20, 251] on div "Pen" at bounding box center [17, 320] width 25 height 10
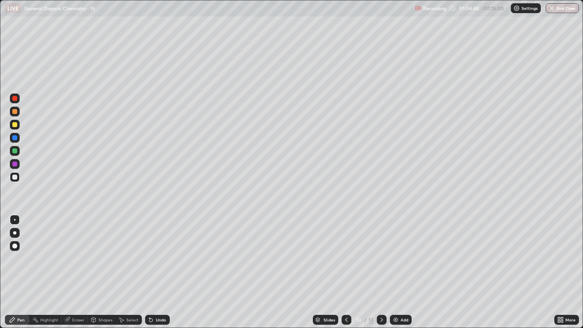
click at [14, 246] on div at bounding box center [14, 246] width 5 height 5
click at [14, 217] on div at bounding box center [15, 220] width 10 height 10
click at [157, 251] on div "Undo" at bounding box center [157, 320] width 25 height 10
click at [157, 251] on div "Undo" at bounding box center [161, 320] width 10 height 4
click at [394, 251] on img at bounding box center [395, 320] width 7 height 7
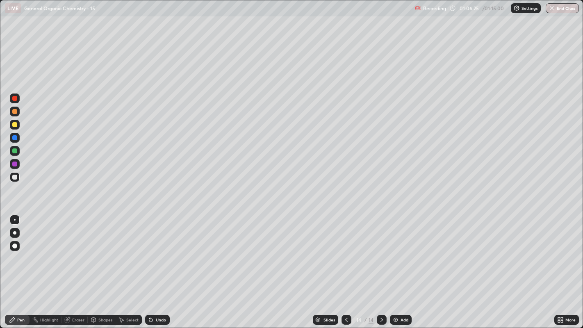
click at [104, 251] on div "Shapes" at bounding box center [105, 320] width 14 height 4
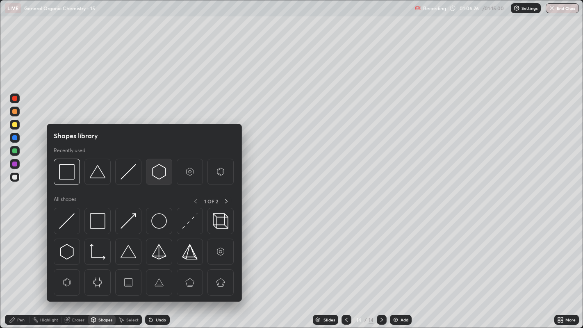
click at [156, 173] on img at bounding box center [159, 172] width 16 height 16
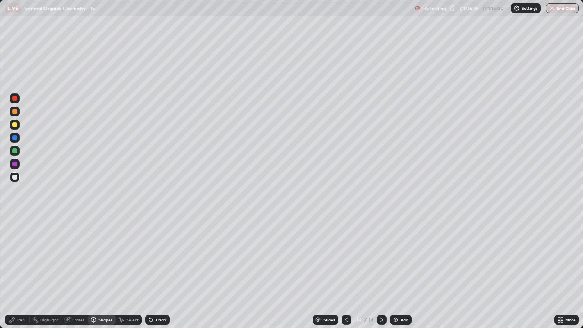
click at [18, 251] on div "Pen" at bounding box center [20, 320] width 7 height 4
click at [127, 251] on div "Select" at bounding box center [129, 320] width 26 height 10
click at [110, 251] on div "Shapes" at bounding box center [105, 320] width 14 height 4
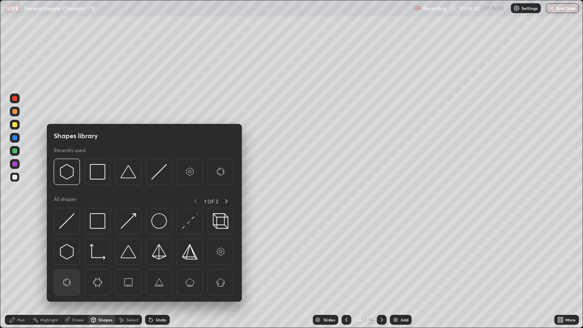
click at [66, 251] on img at bounding box center [67, 283] width 16 height 16
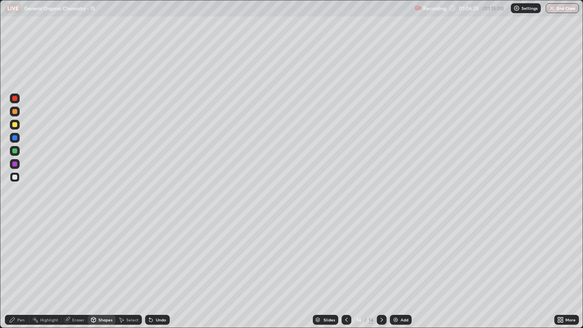
click at [21, 251] on div "Pen" at bounding box center [17, 320] width 25 height 10
click at [13, 126] on div at bounding box center [14, 124] width 5 height 5
click at [16, 237] on div at bounding box center [15, 233] width 10 height 10
click at [14, 234] on div at bounding box center [14, 232] width 3 height 3
click at [345, 251] on icon at bounding box center [346, 320] width 7 height 7
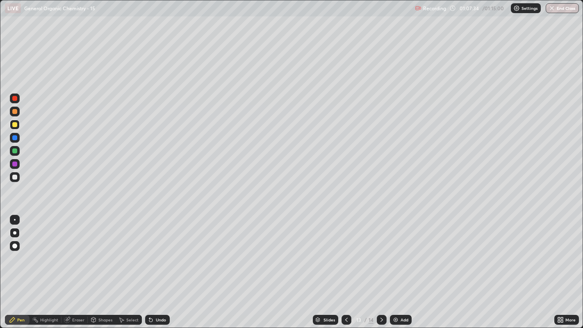
click at [14, 219] on div at bounding box center [15, 220] width 2 height 2
click at [152, 251] on icon at bounding box center [151, 320] width 7 height 7
click at [156, 251] on div "Undo" at bounding box center [161, 320] width 10 height 4
click at [157, 251] on div "Undo" at bounding box center [161, 320] width 10 height 4
click at [162, 251] on div "Undo" at bounding box center [161, 320] width 10 height 4
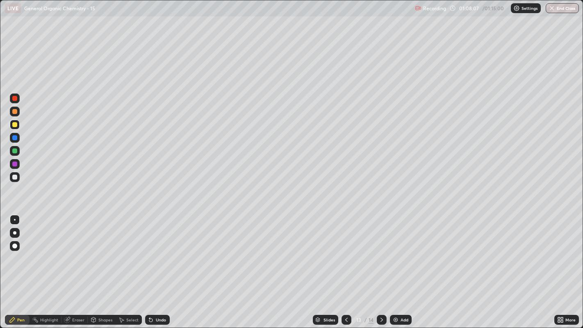
click at [14, 233] on div at bounding box center [14, 232] width 3 height 3
click at [18, 235] on div at bounding box center [15, 233] width 10 height 10
click at [155, 251] on div "Undo" at bounding box center [157, 320] width 25 height 10
click at [160, 251] on div "Undo" at bounding box center [161, 320] width 10 height 4
click at [155, 251] on div "Undo" at bounding box center [157, 320] width 25 height 10
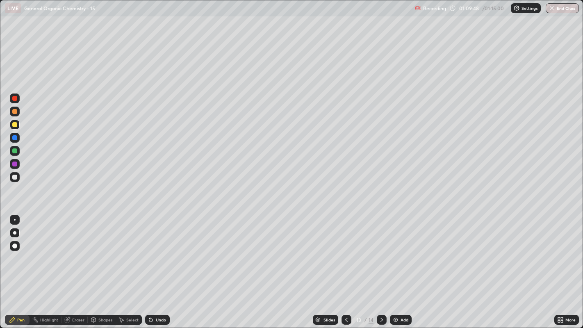
click at [381, 251] on icon at bounding box center [382, 320] width 7 height 7
click at [16, 214] on div at bounding box center [15, 219] width 10 height 13
click at [18, 173] on div at bounding box center [15, 177] width 10 height 10
click at [395, 251] on div "Add" at bounding box center [401, 320] width 22 height 10
click at [16, 177] on div at bounding box center [14, 177] width 5 height 5
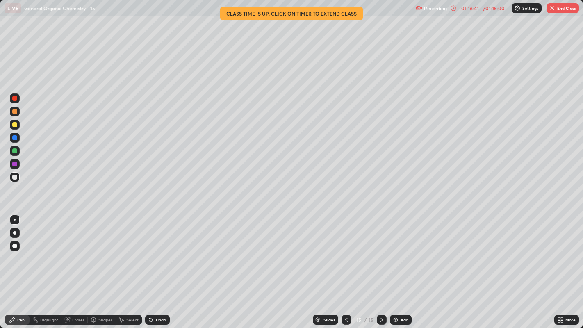
click at [552, 9] on img "button" at bounding box center [552, 8] width 7 height 7
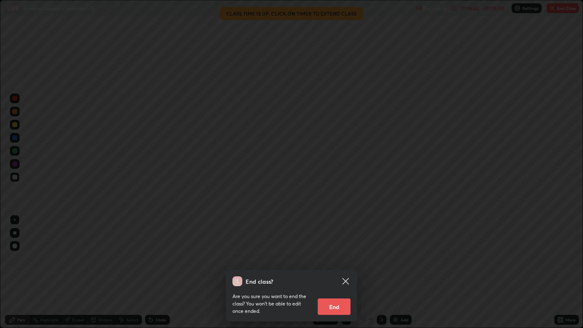
click at [339, 251] on button "End" at bounding box center [334, 307] width 33 height 16
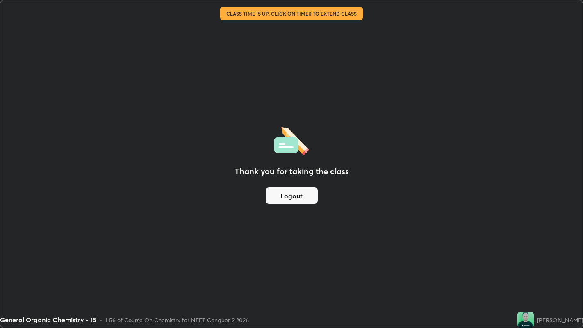
click at [298, 189] on button "Logout" at bounding box center [292, 195] width 52 height 16
